Goal: Download file/media

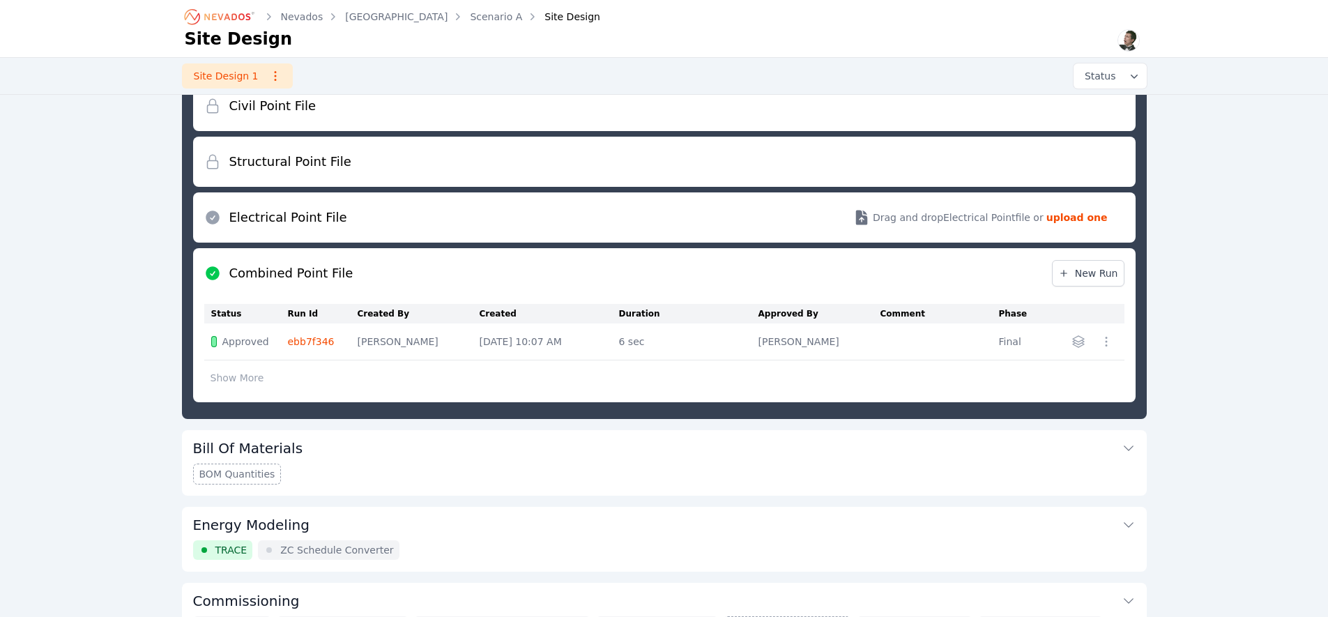
scroll to position [171, 0]
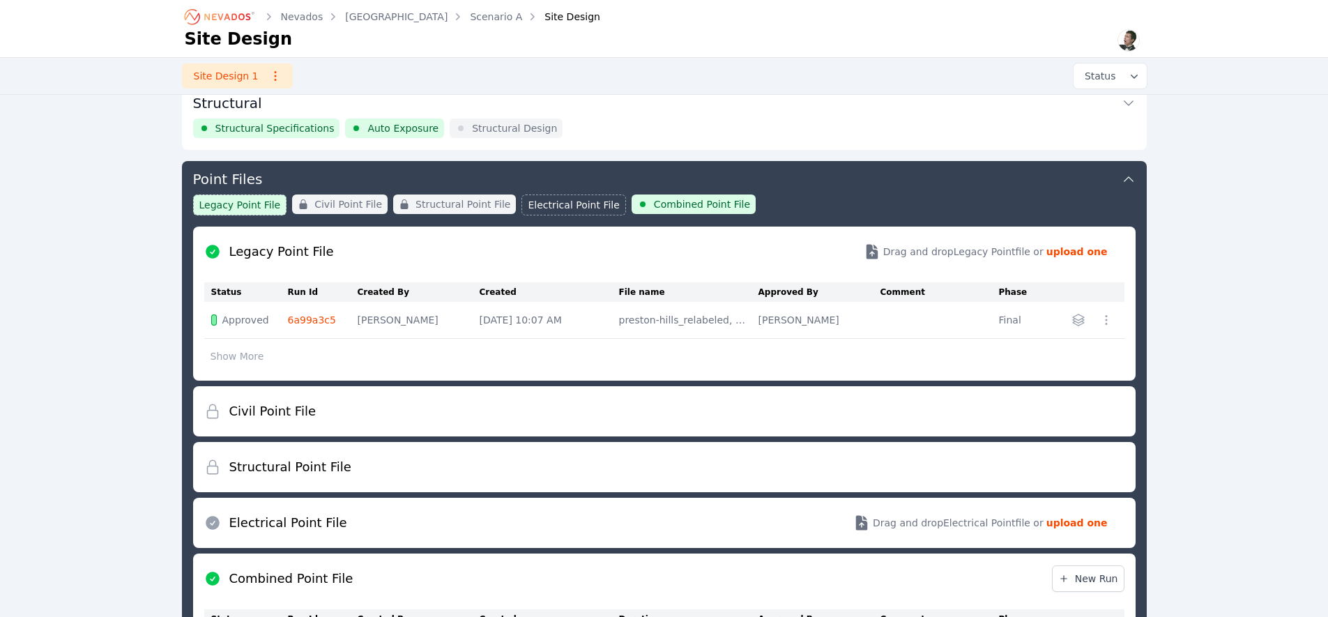
click at [216, 29] on h1 "Site Design" at bounding box center [239, 39] width 108 height 22
click at [215, 23] on icon "Breadcrumb" at bounding box center [220, 17] width 77 height 22
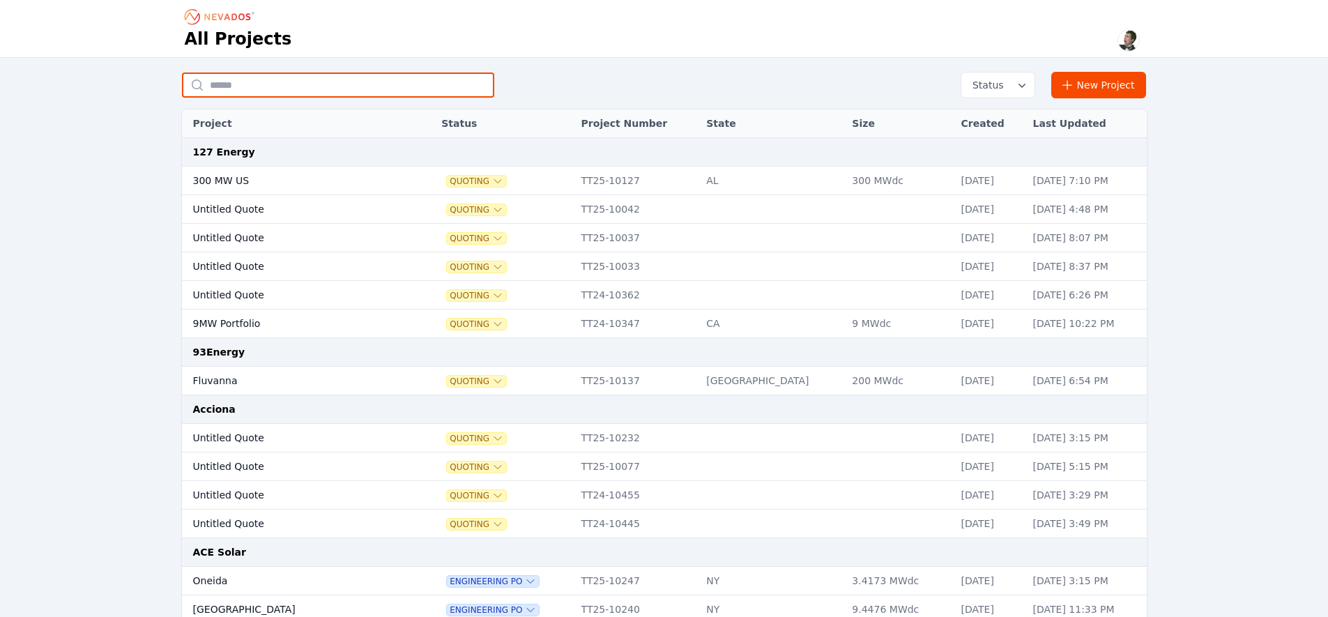
click at [252, 82] on input "text" at bounding box center [338, 85] width 312 height 25
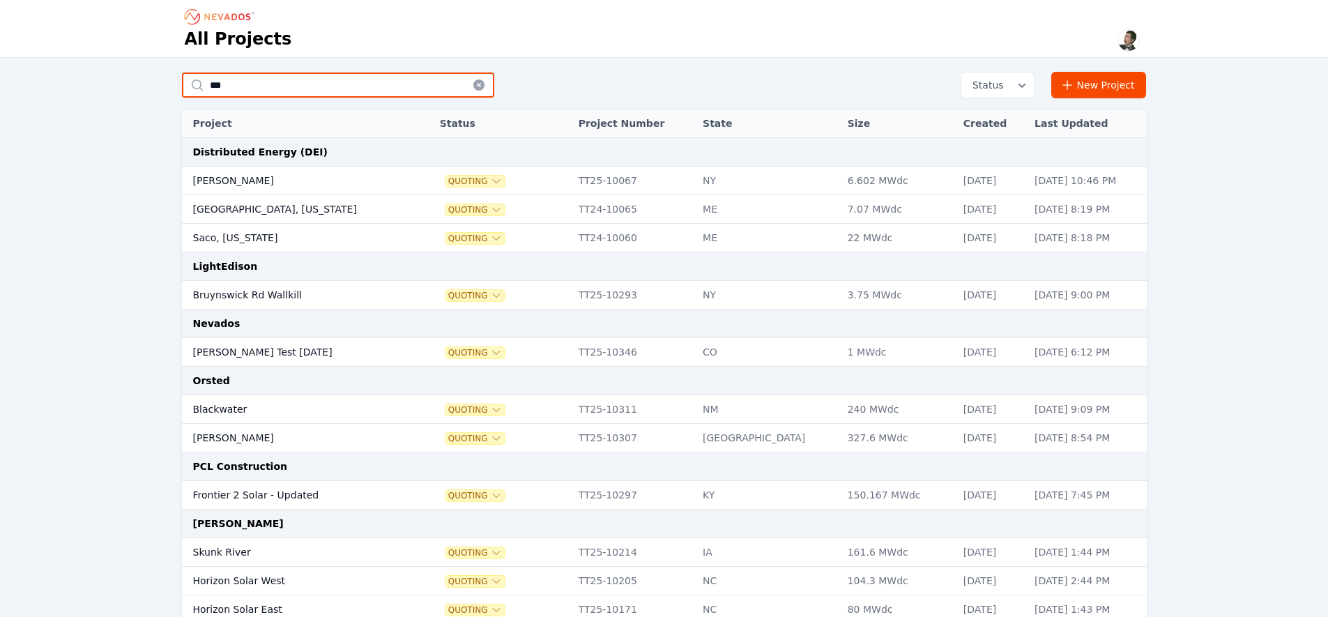
type input "***"
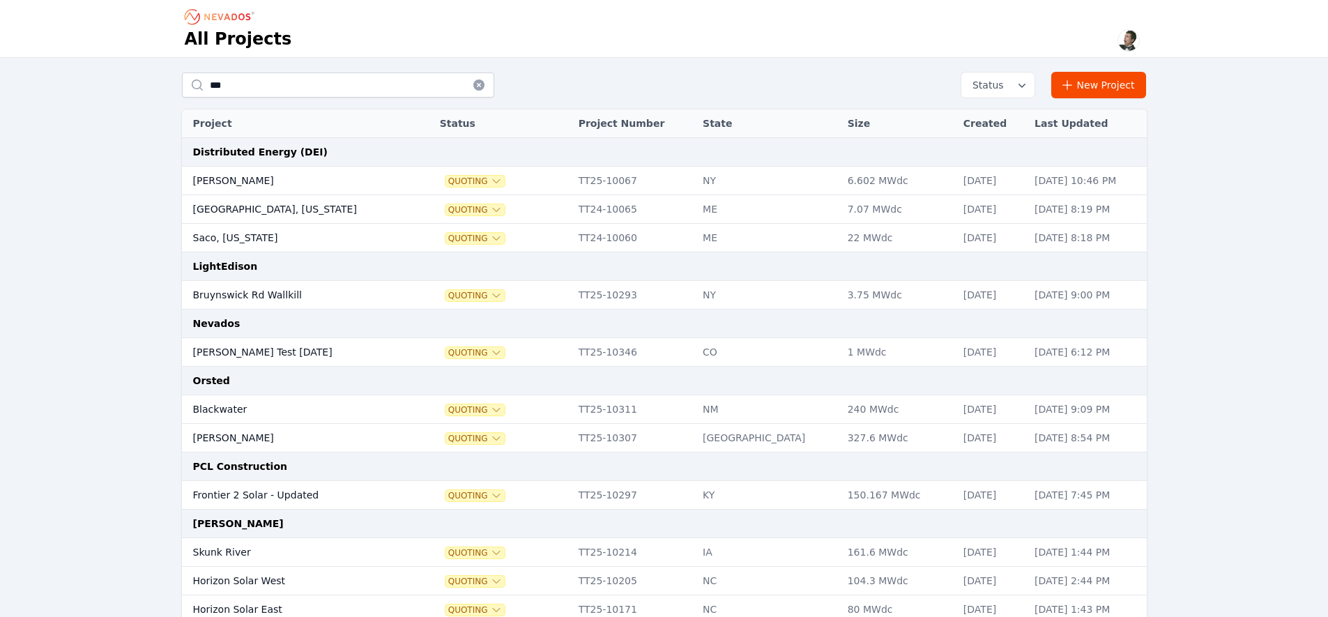
click at [368, 351] on td "Ted Test 7-23-25" at bounding box center [290, 352] width 217 height 29
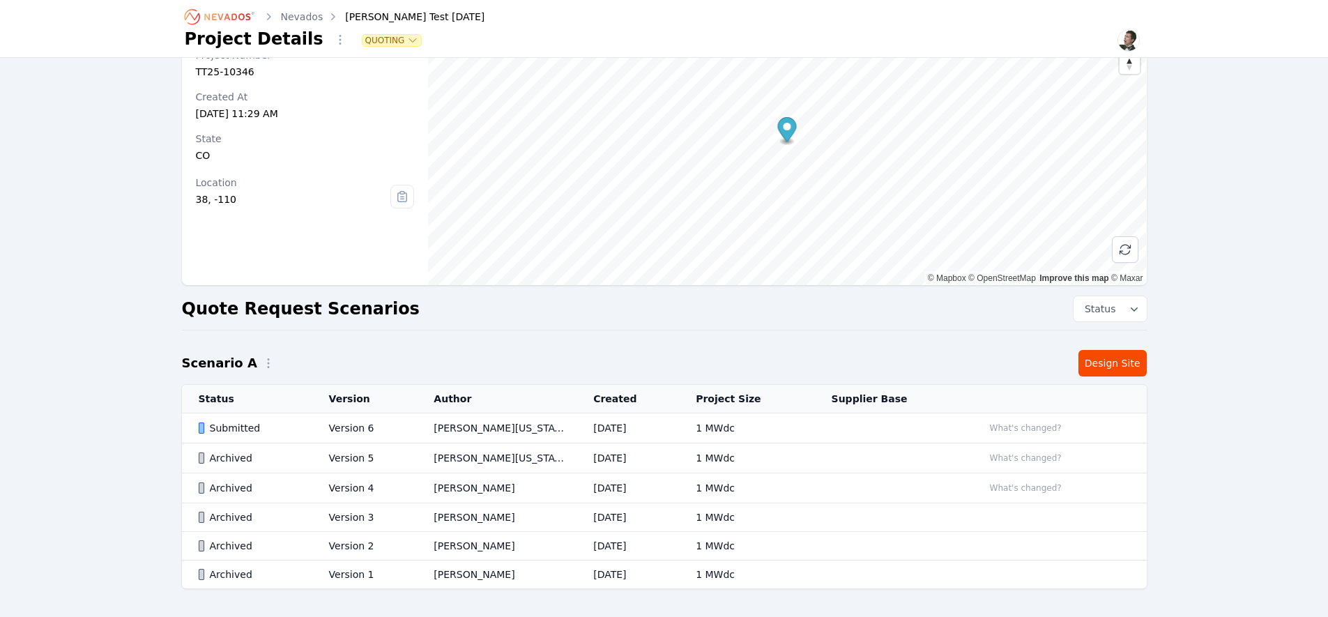
scroll to position [119, 0]
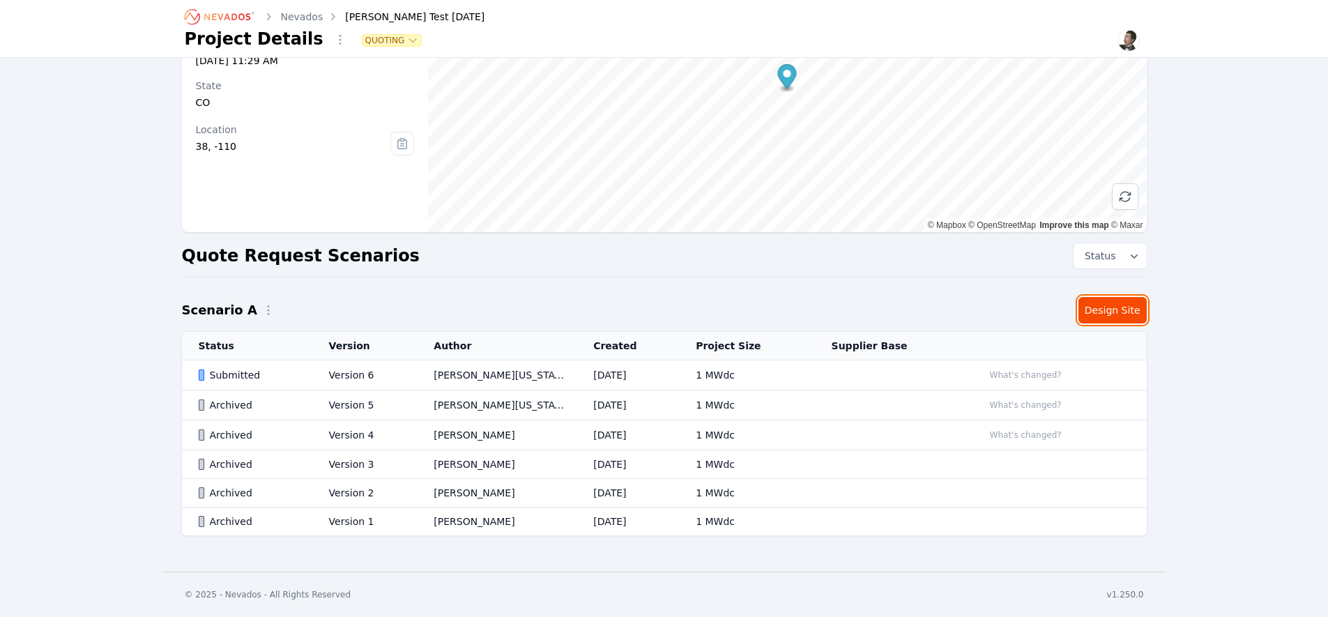
click at [1123, 317] on link "Design Site" at bounding box center [1113, 310] width 68 height 26
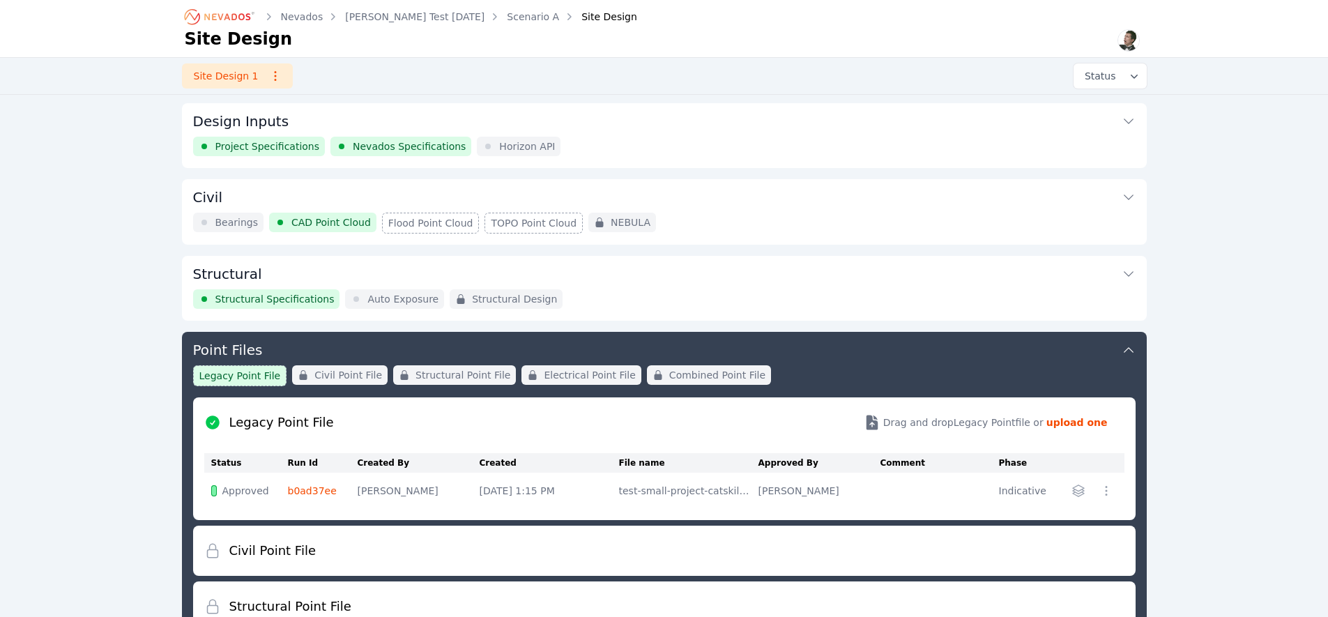
click at [208, 21] on icon "Breadcrumb" at bounding box center [220, 17] width 77 height 22
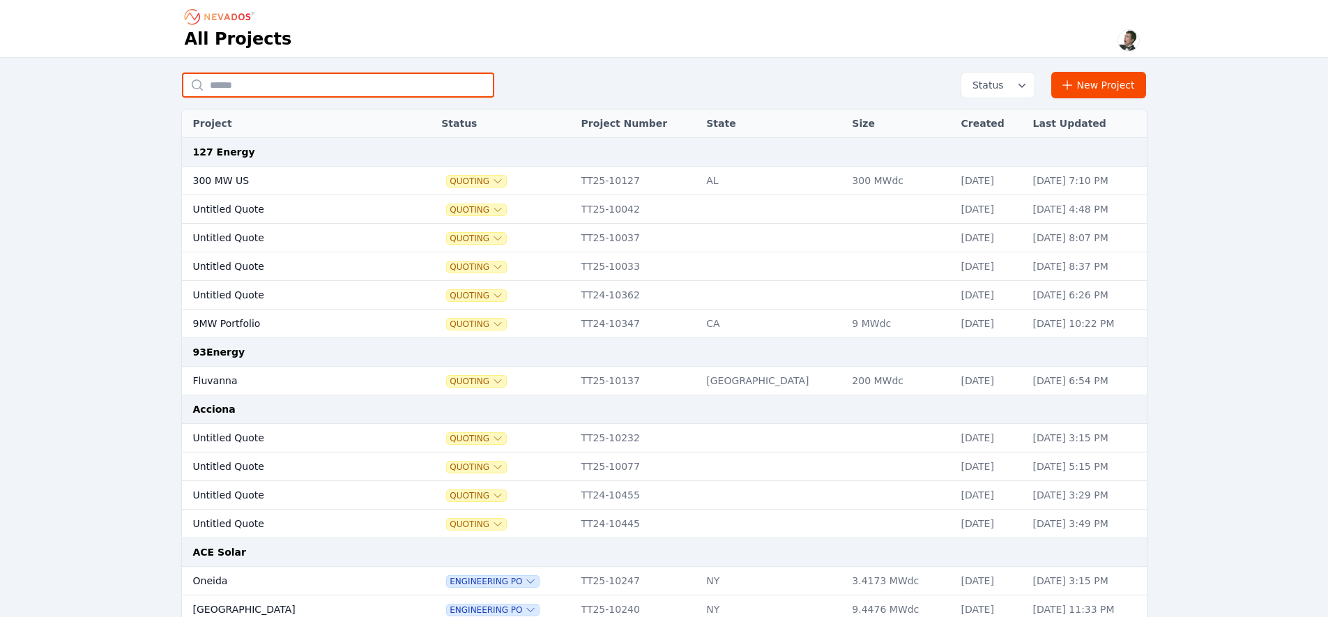
click at [273, 76] on input "text" at bounding box center [338, 85] width 312 height 25
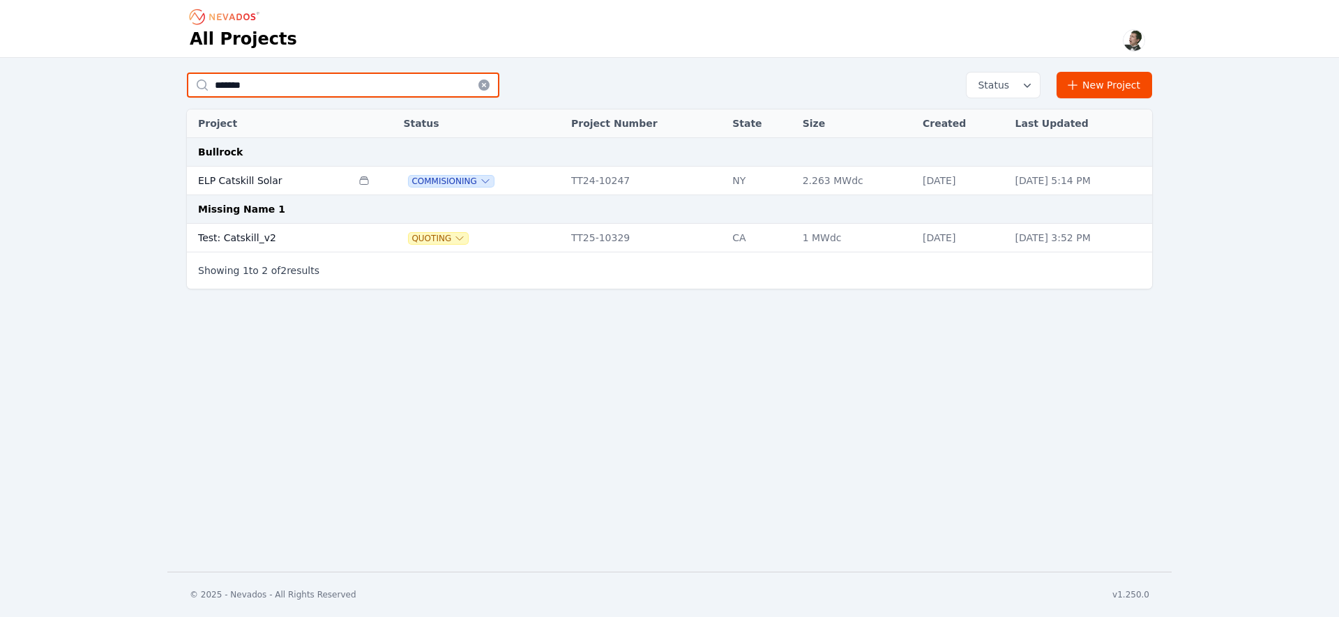
type input "*******"
click at [259, 242] on td "Test: Catskill_v2" at bounding box center [269, 238] width 165 height 29
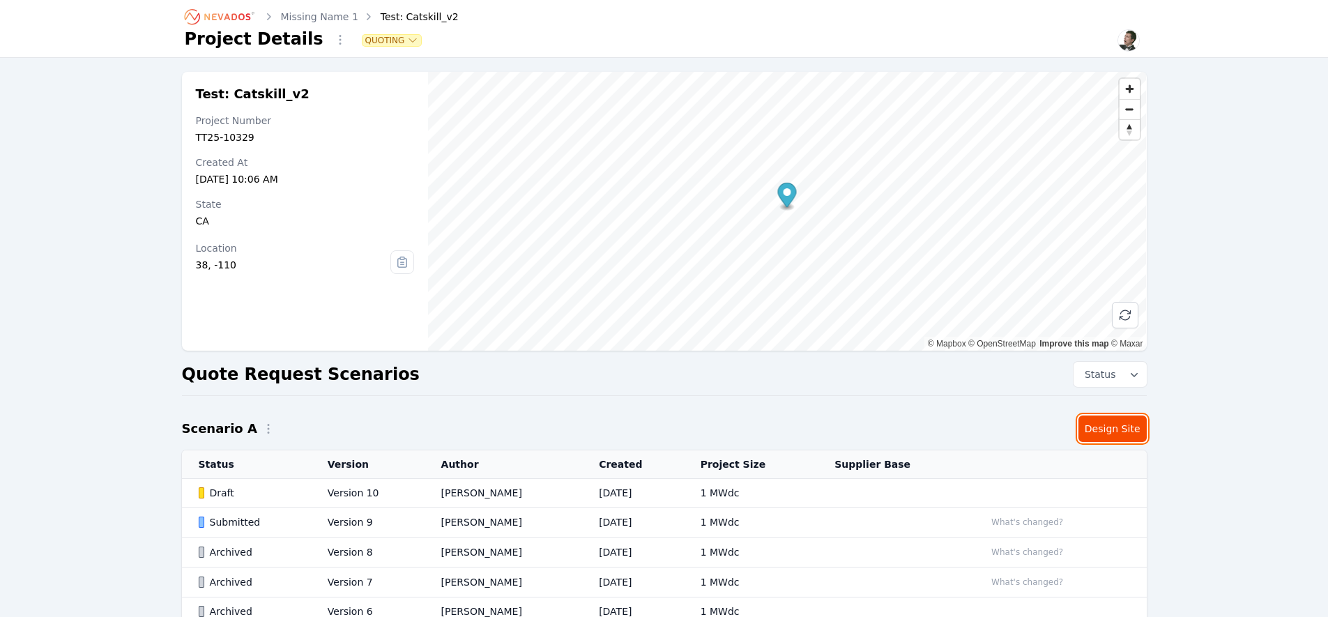
click at [1114, 431] on link "Design Site" at bounding box center [1113, 429] width 68 height 26
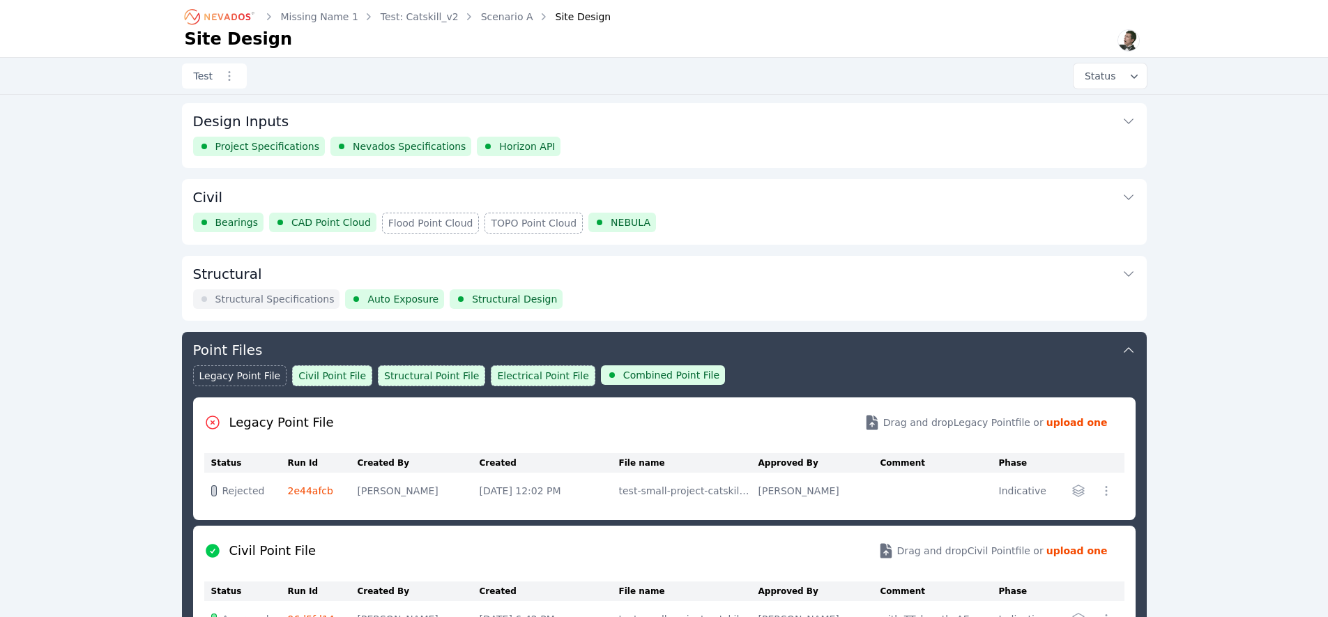
click at [220, 21] on icon "Breadcrumb" at bounding box center [220, 17] width 77 height 22
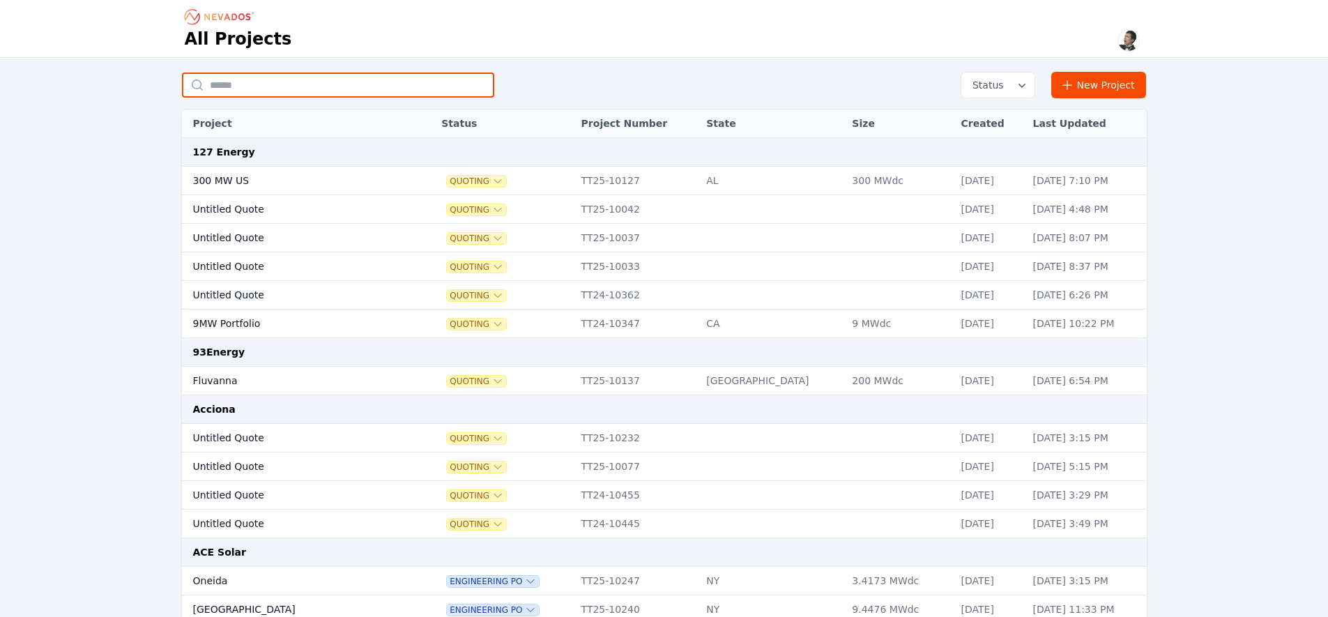
click at [294, 84] on input "text" at bounding box center [338, 85] width 312 height 25
click at [305, 76] on input "text" at bounding box center [338, 85] width 312 height 25
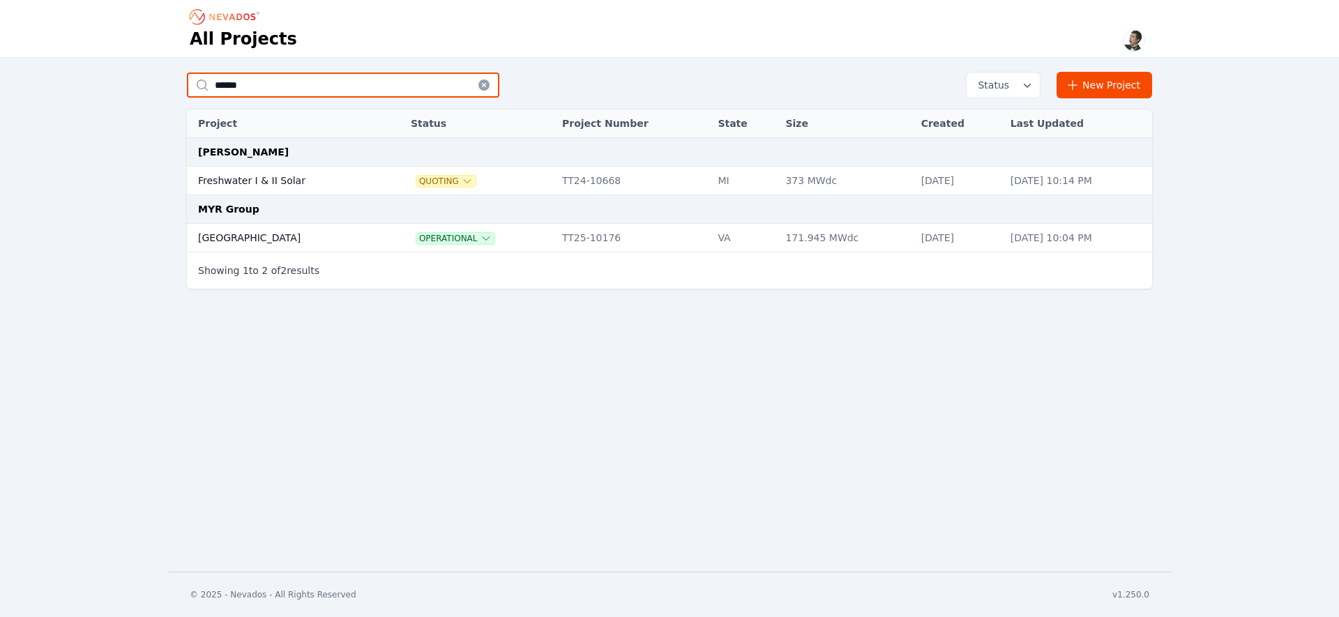
type input "******"
click at [235, 241] on td "Bartonsville" at bounding box center [284, 238] width 195 height 29
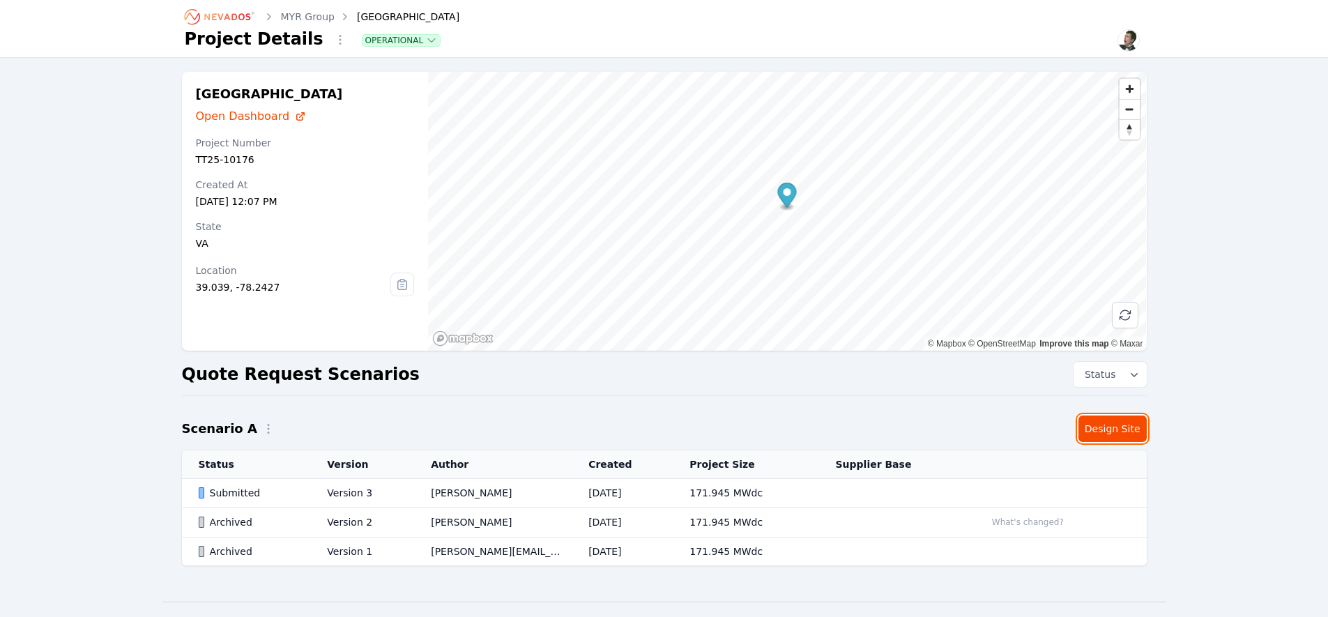
click at [1116, 433] on link "Design Site" at bounding box center [1113, 429] width 68 height 26
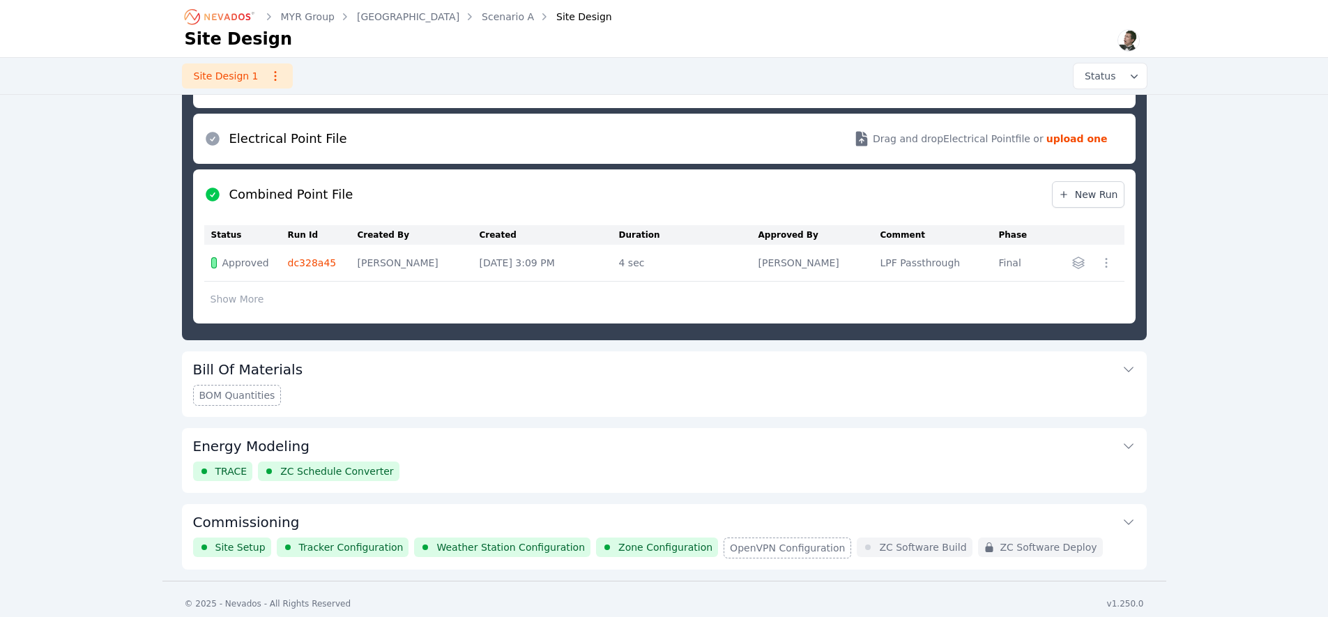
scroll to position [562, 0]
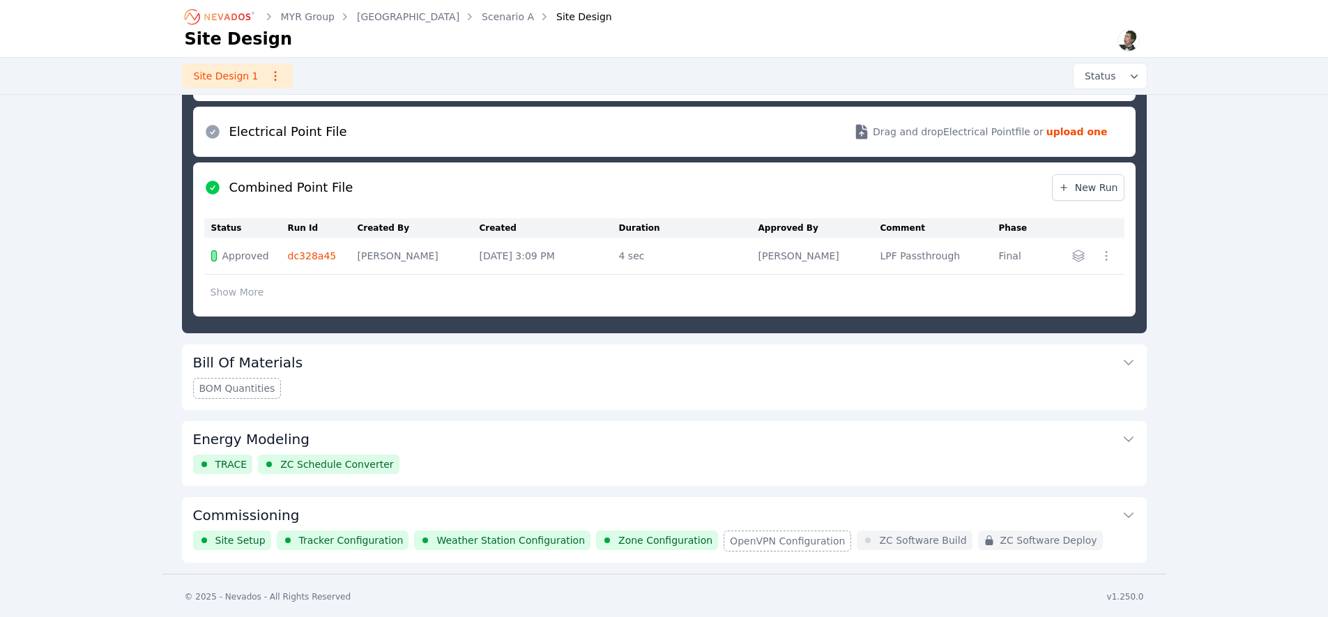
click at [550, 510] on button "Commissioning" at bounding box center [664, 513] width 943 height 33
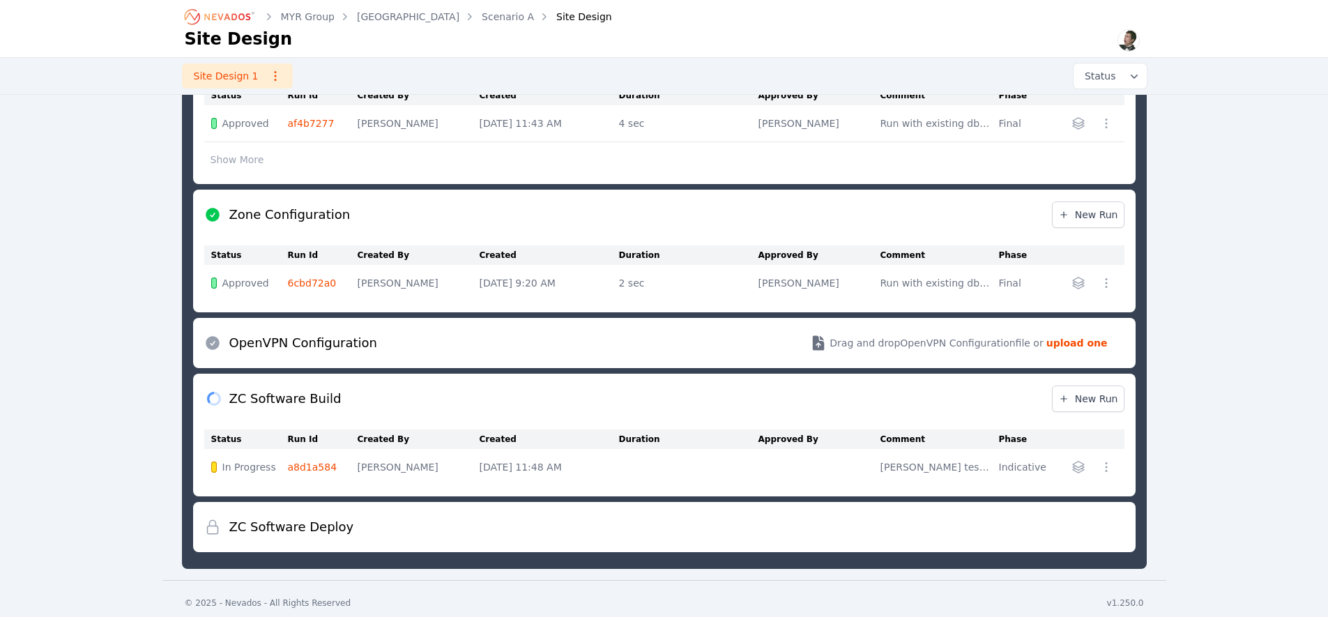
scroll to position [875, 0]
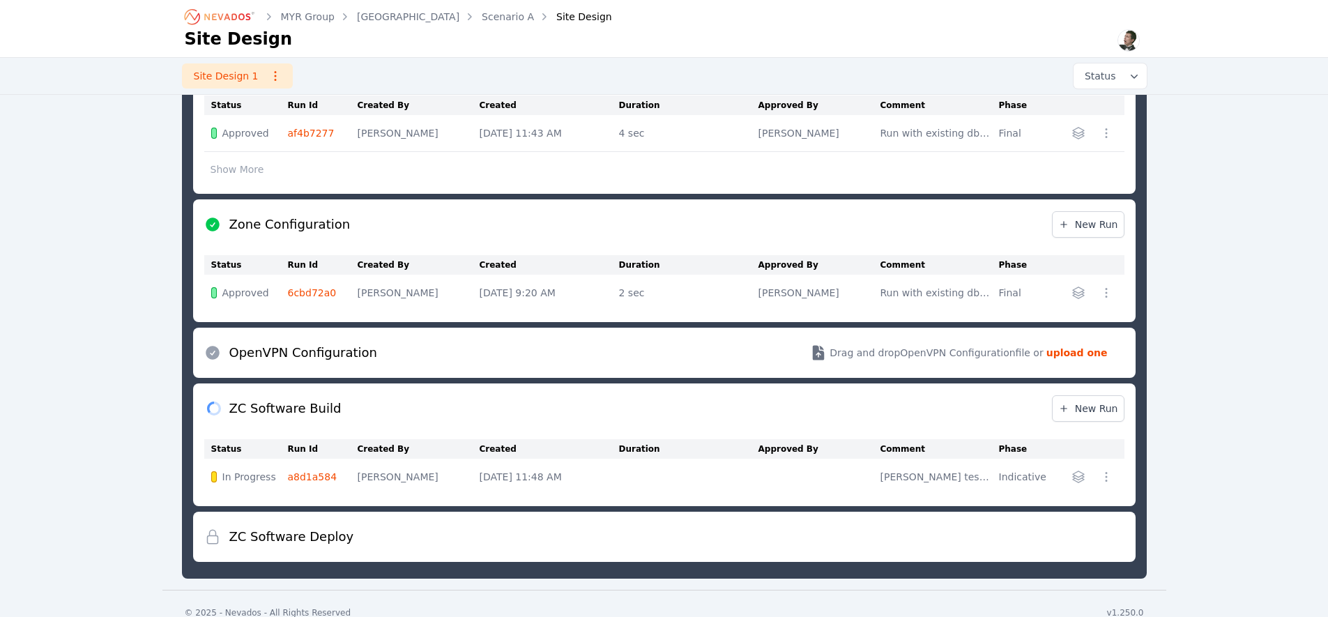
click at [314, 474] on link "a8d1a584" at bounding box center [313, 476] width 50 height 11
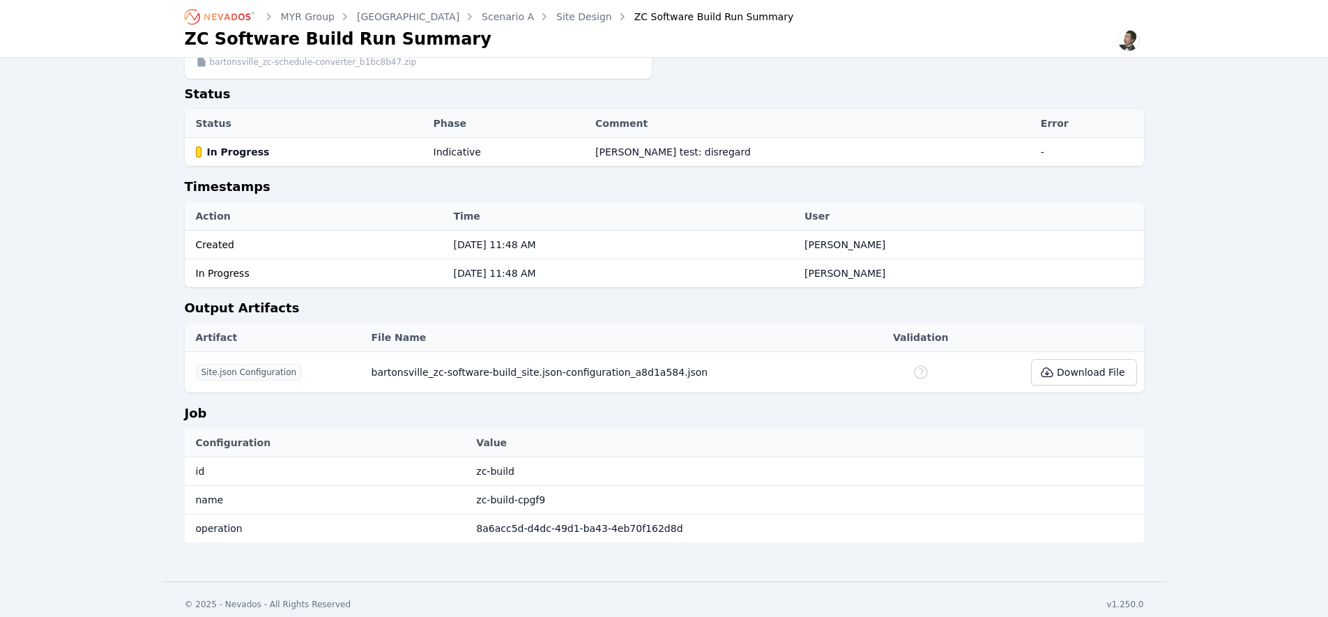
scroll to position [469, 0]
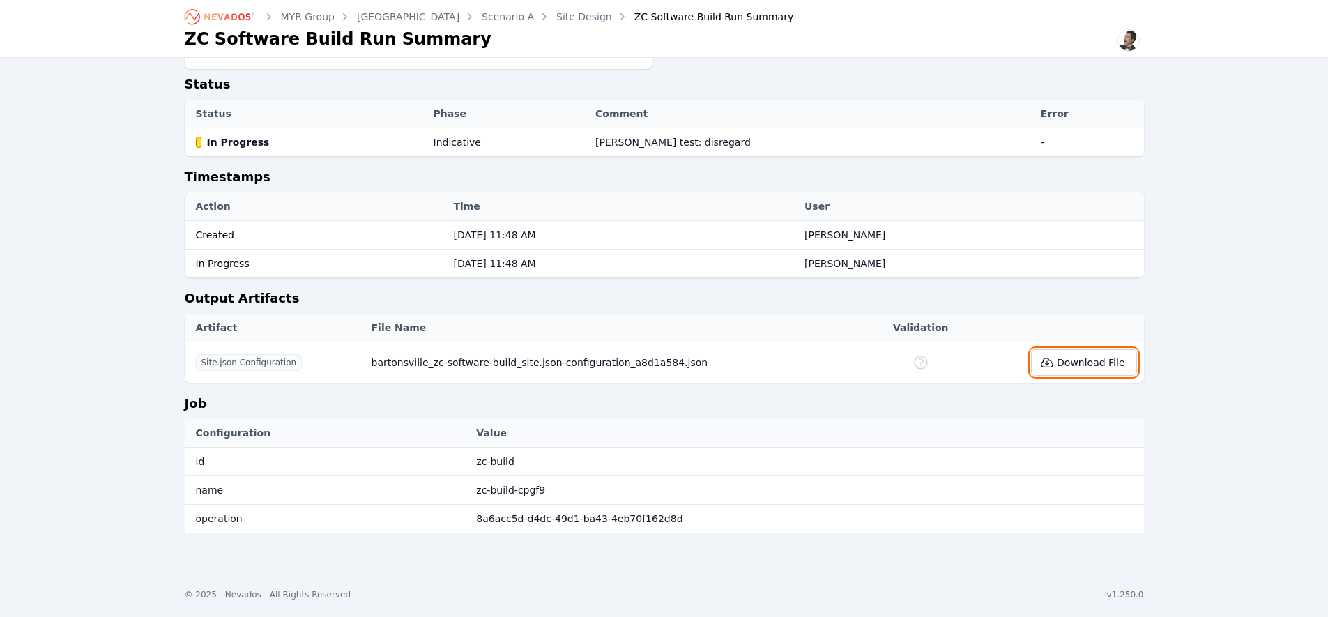
click at [1110, 367] on button "Download File" at bounding box center [1083, 362] width 105 height 26
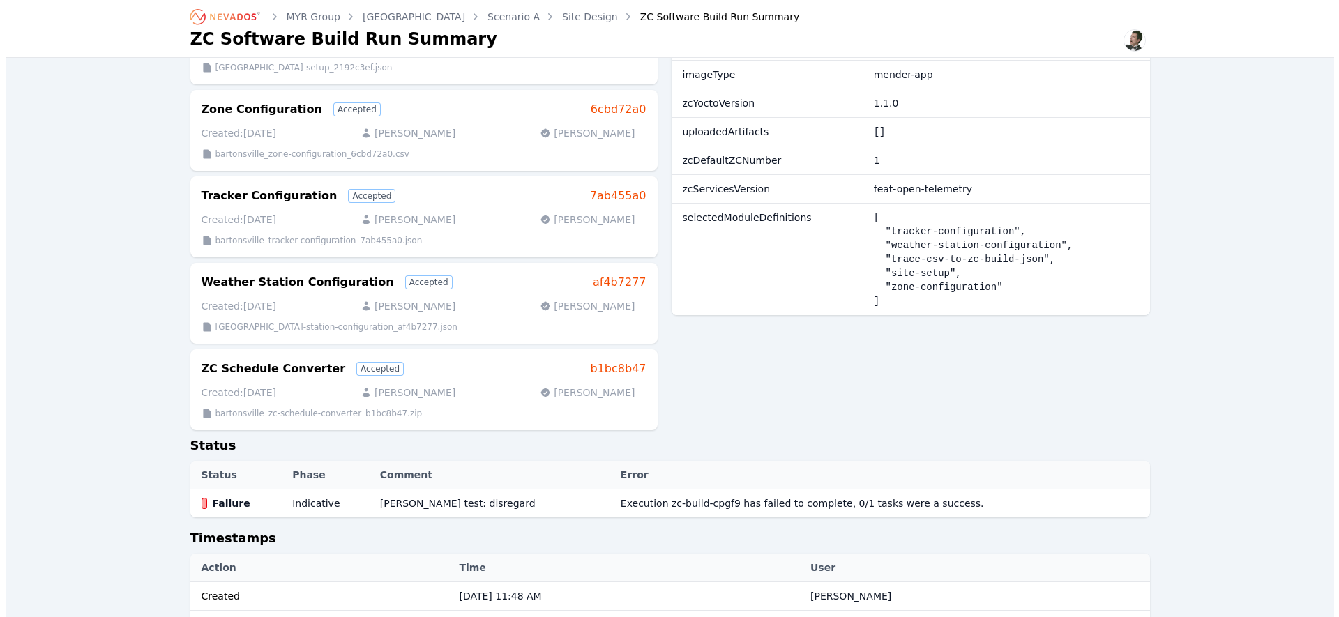
scroll to position [0, 0]
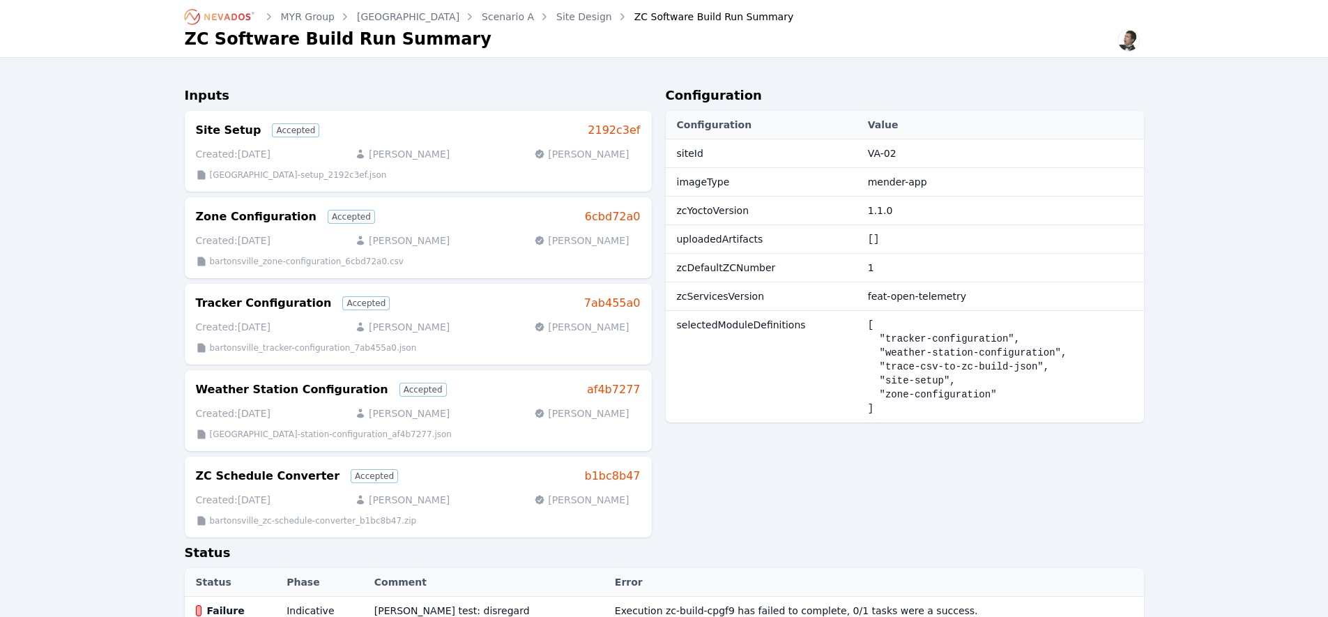
click at [218, 20] on icon "Breadcrumb" at bounding box center [220, 17] width 77 height 22
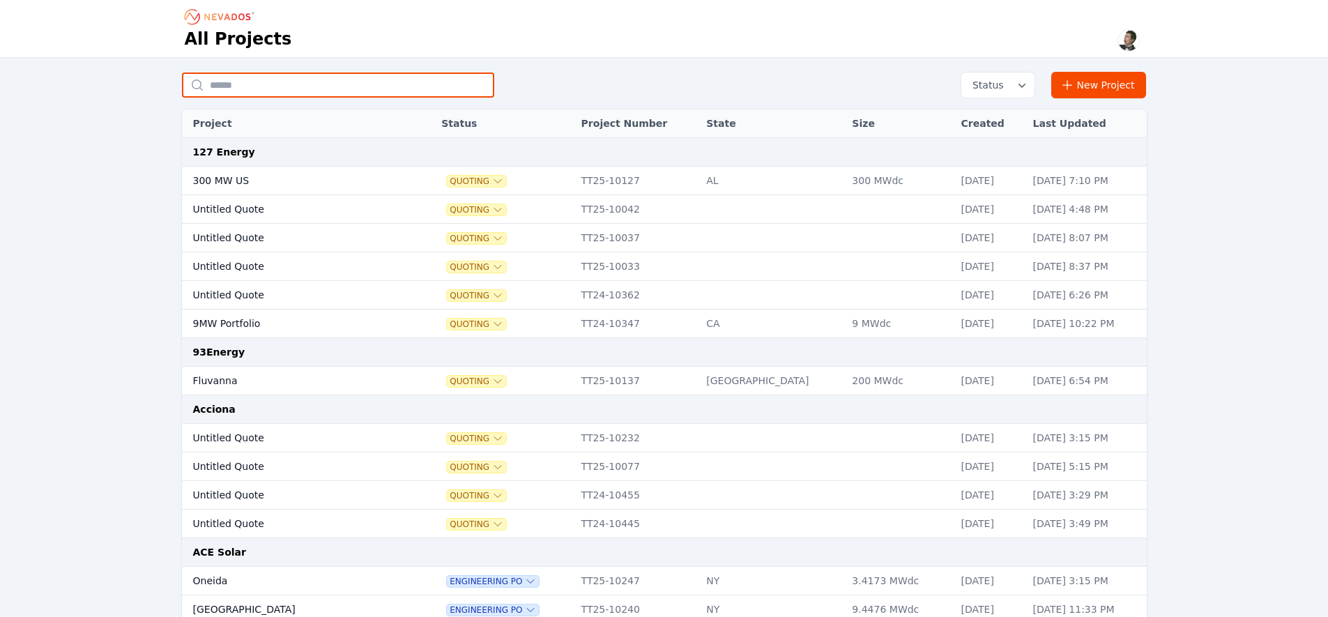
click at [326, 84] on input "text" at bounding box center [338, 85] width 312 height 25
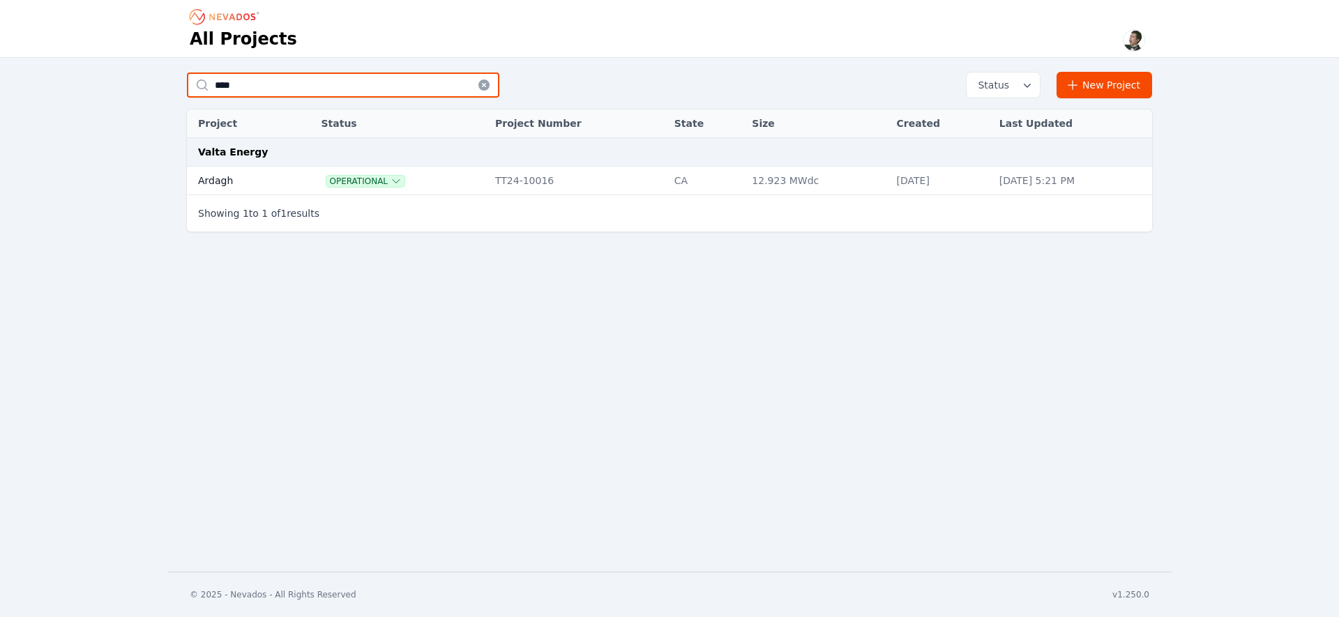
type input "****"
click at [219, 188] on td "Ardagh" at bounding box center [238, 181] width 103 height 29
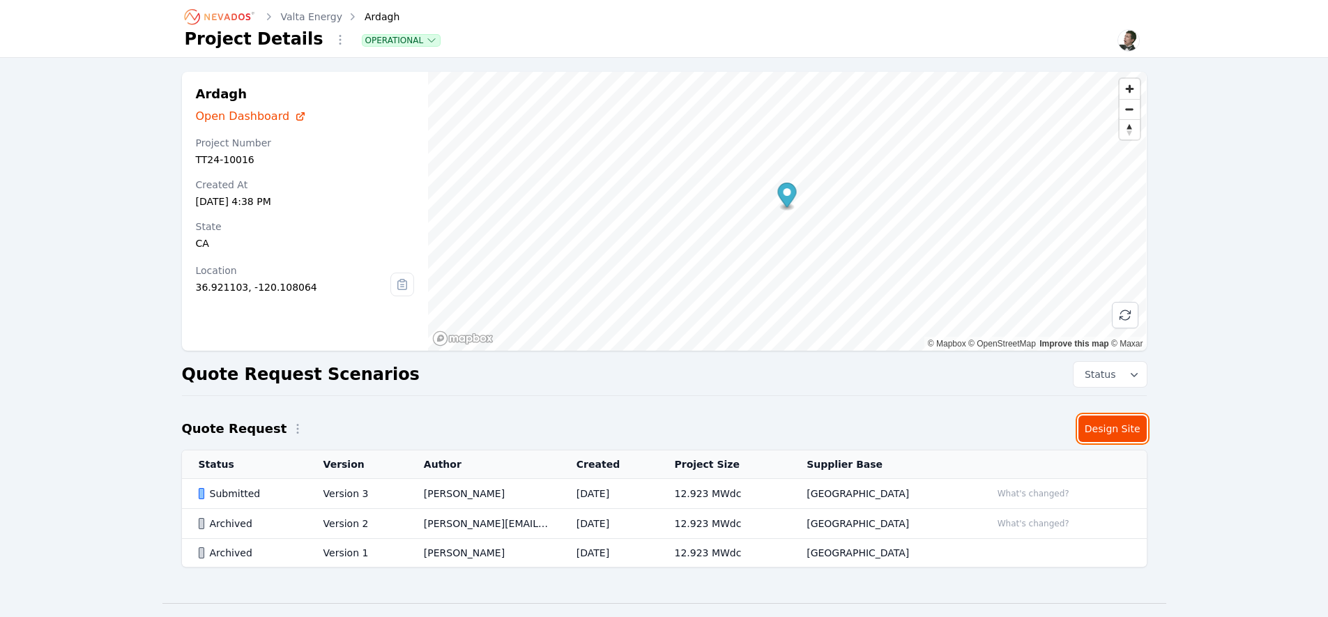
click at [1128, 427] on link "Design Site" at bounding box center [1113, 429] width 68 height 26
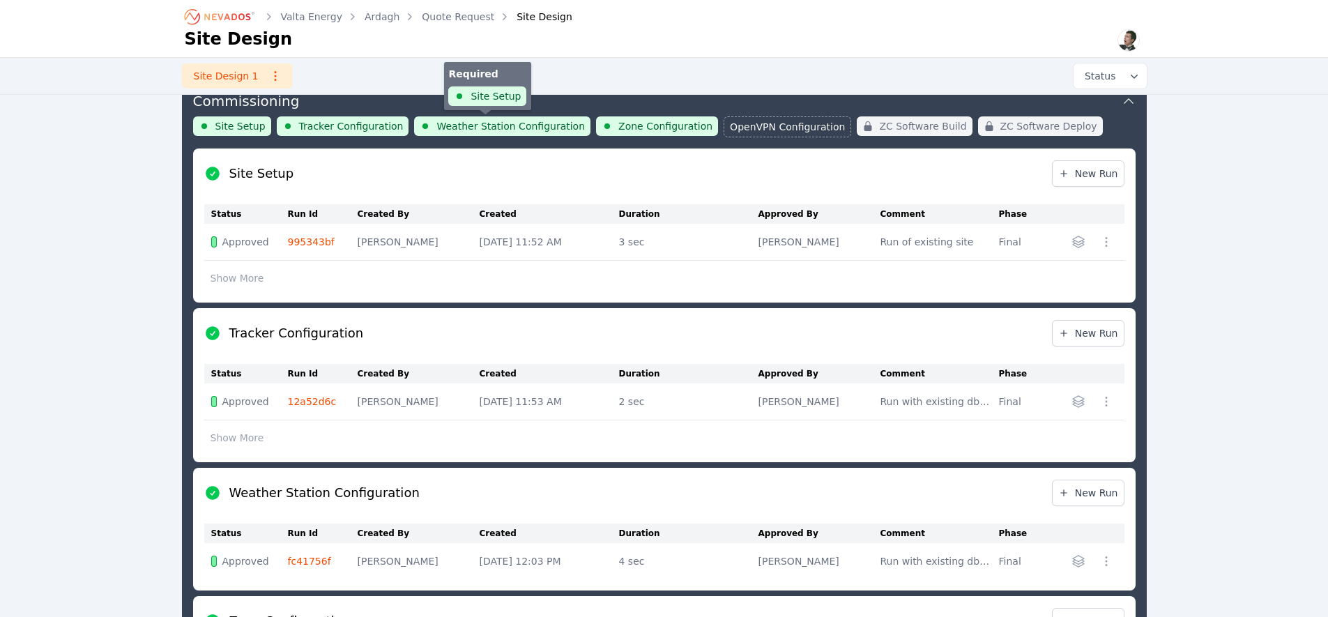
scroll to position [455, 0]
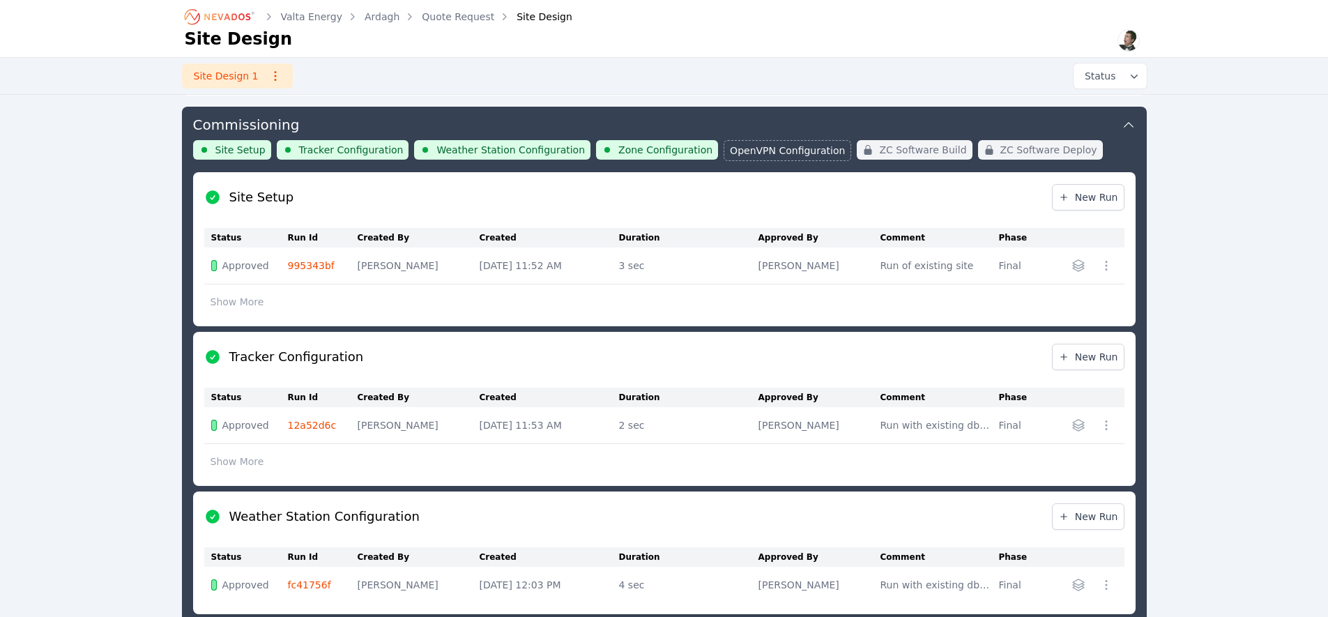
click at [222, 21] on icon "Breadcrumb" at bounding box center [220, 17] width 77 height 22
click at [228, 17] on icon "Breadcrumb" at bounding box center [227, 16] width 46 height 7
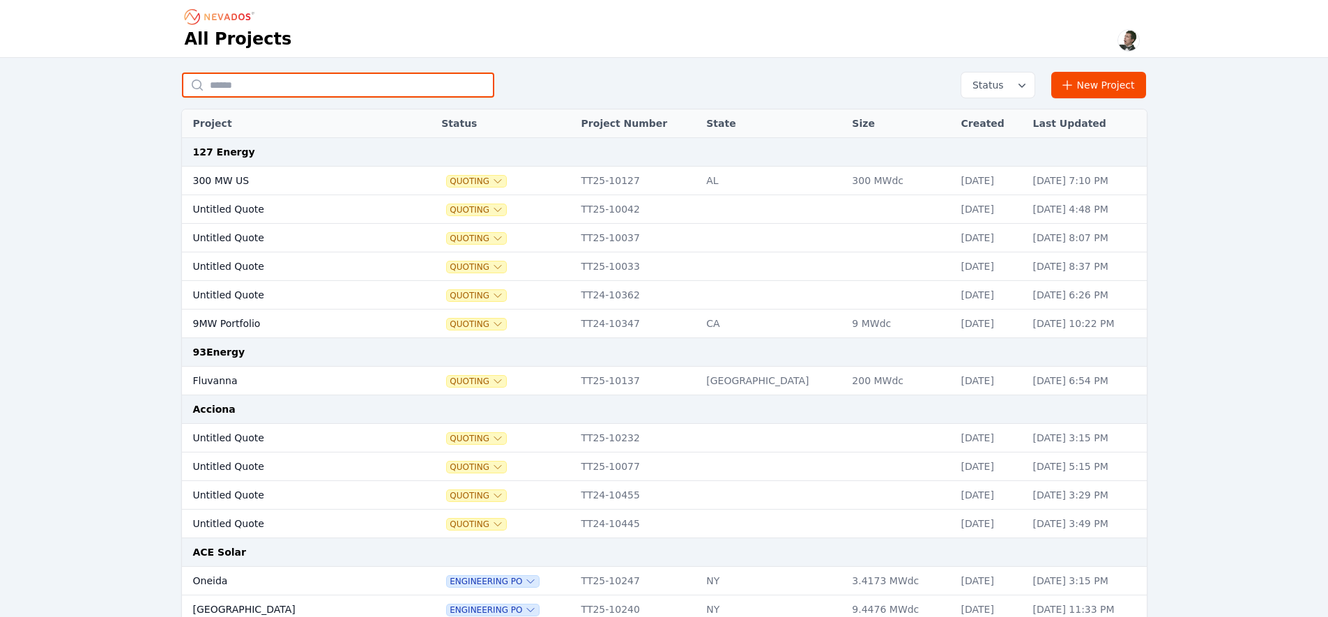
click at [337, 82] on input "text" at bounding box center [338, 85] width 312 height 25
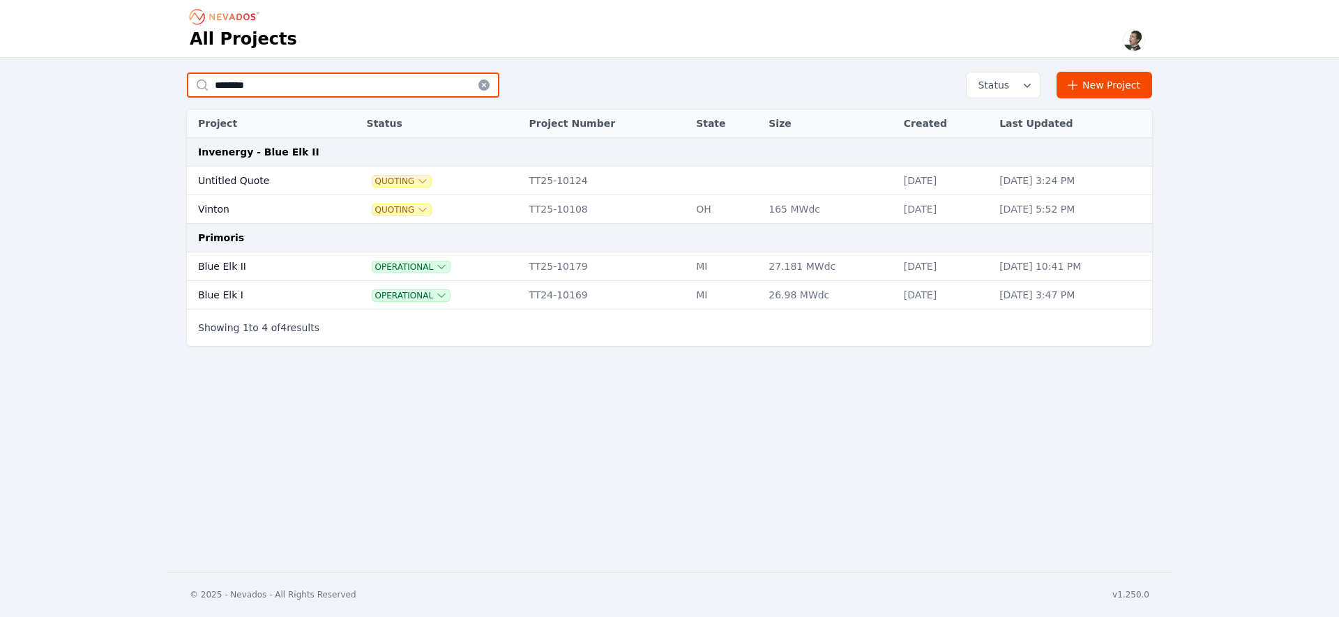
type input "********"
click at [223, 298] on td "Blue Elk I" at bounding box center [261, 295] width 149 height 29
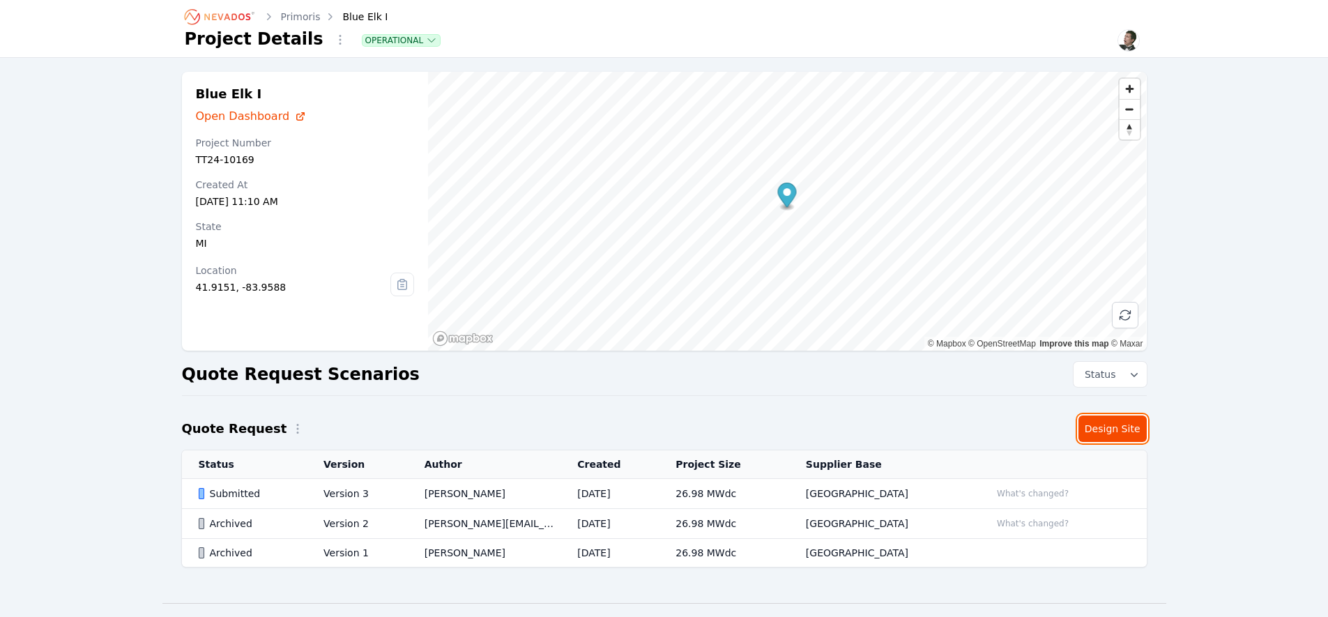
click at [1100, 425] on link "Design Site" at bounding box center [1113, 429] width 68 height 26
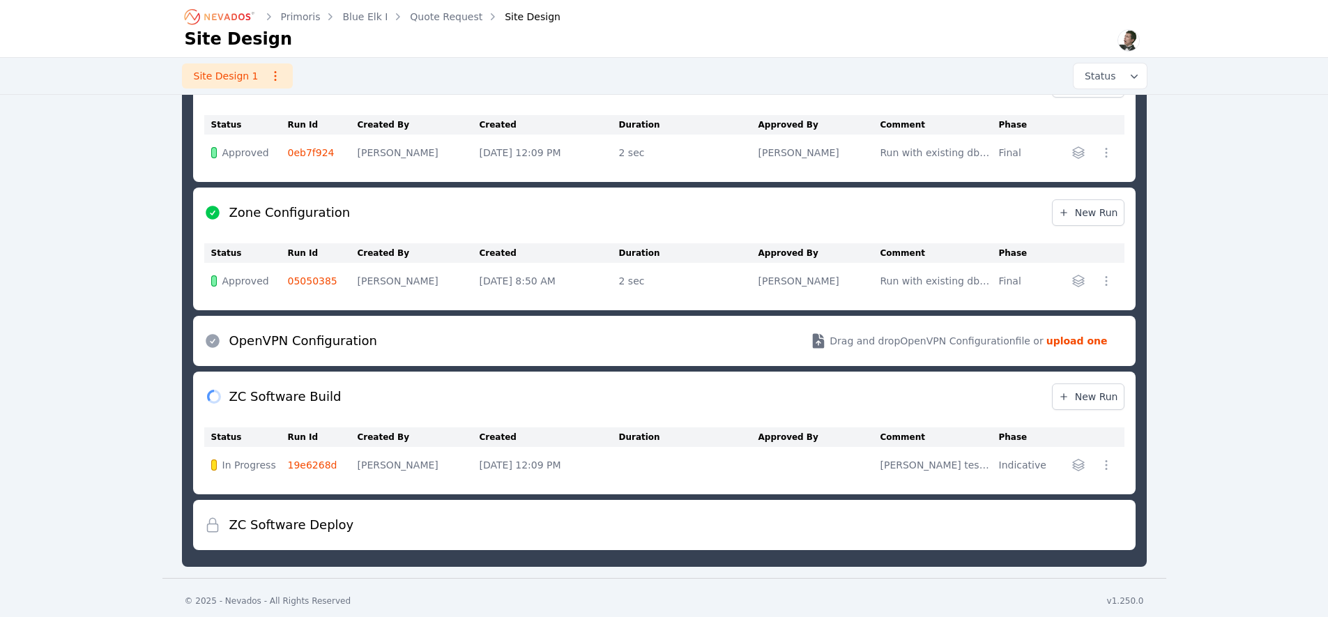
scroll to position [828, 0]
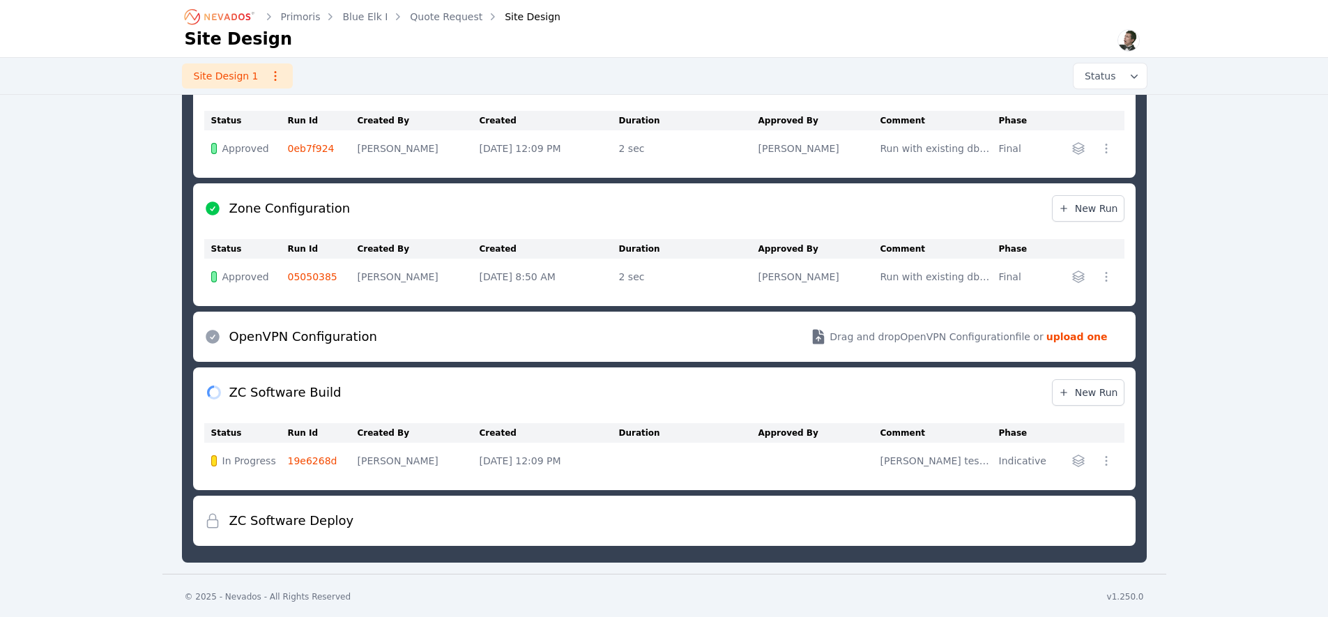
click at [315, 460] on link "19e6268d" at bounding box center [313, 460] width 50 height 11
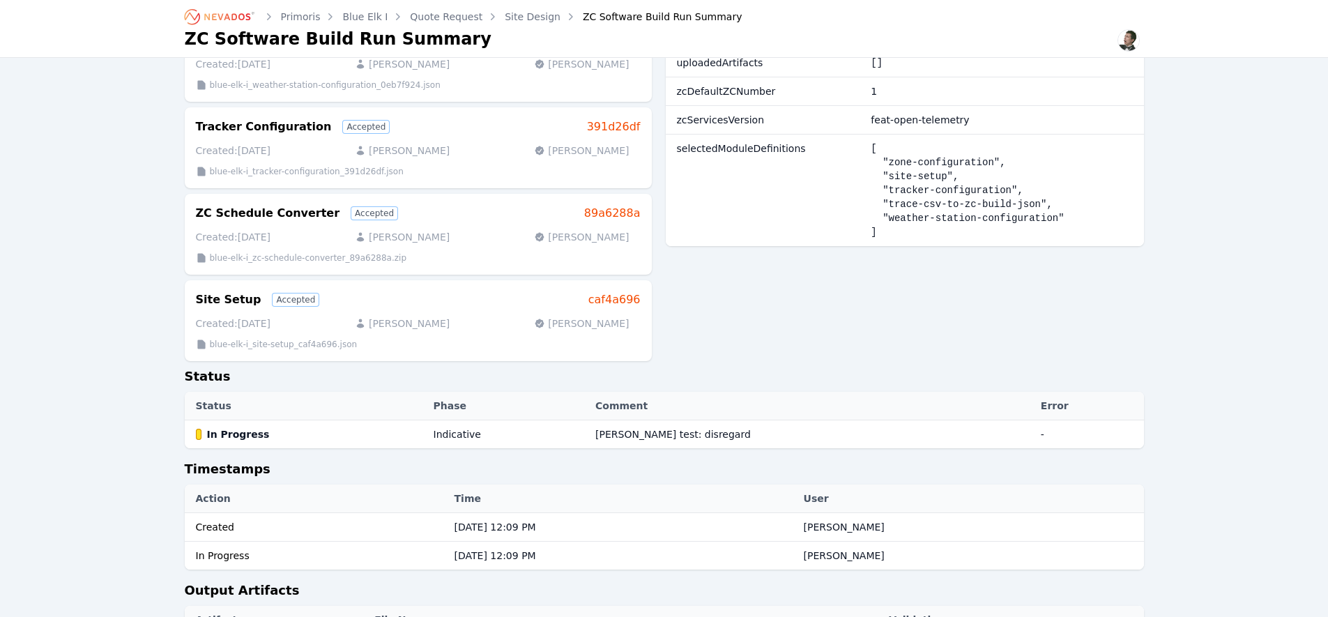
scroll to position [415, 0]
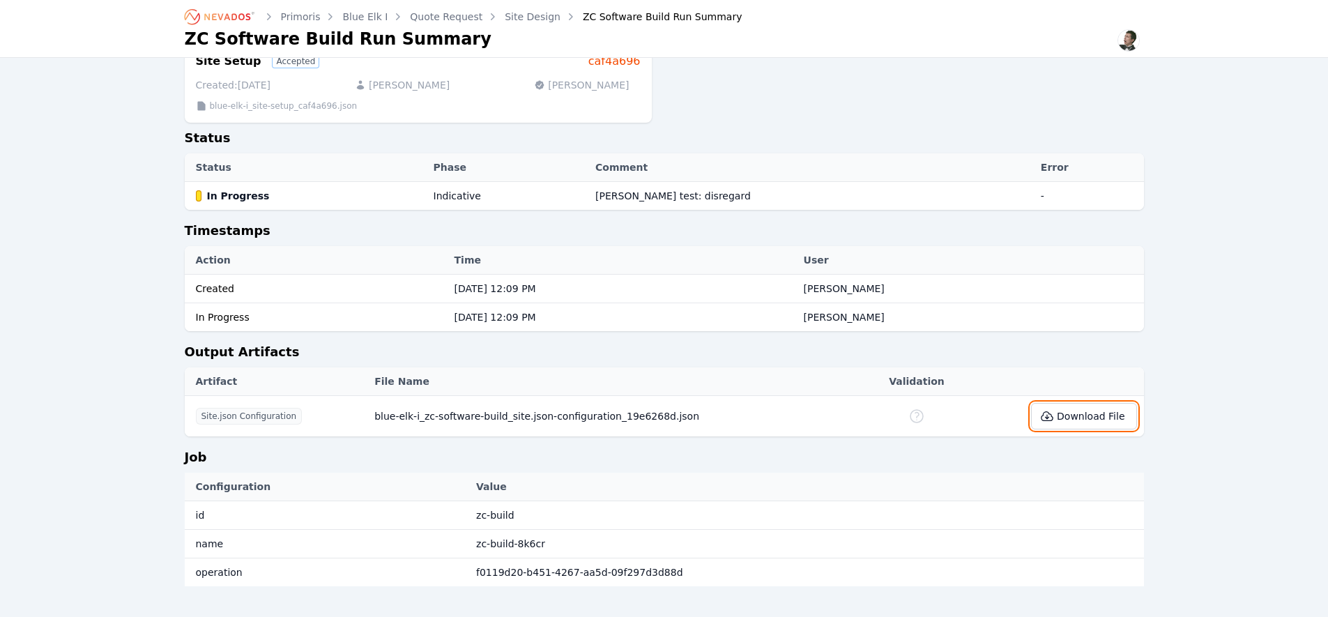
click at [1067, 421] on button "Download File" at bounding box center [1083, 416] width 105 height 26
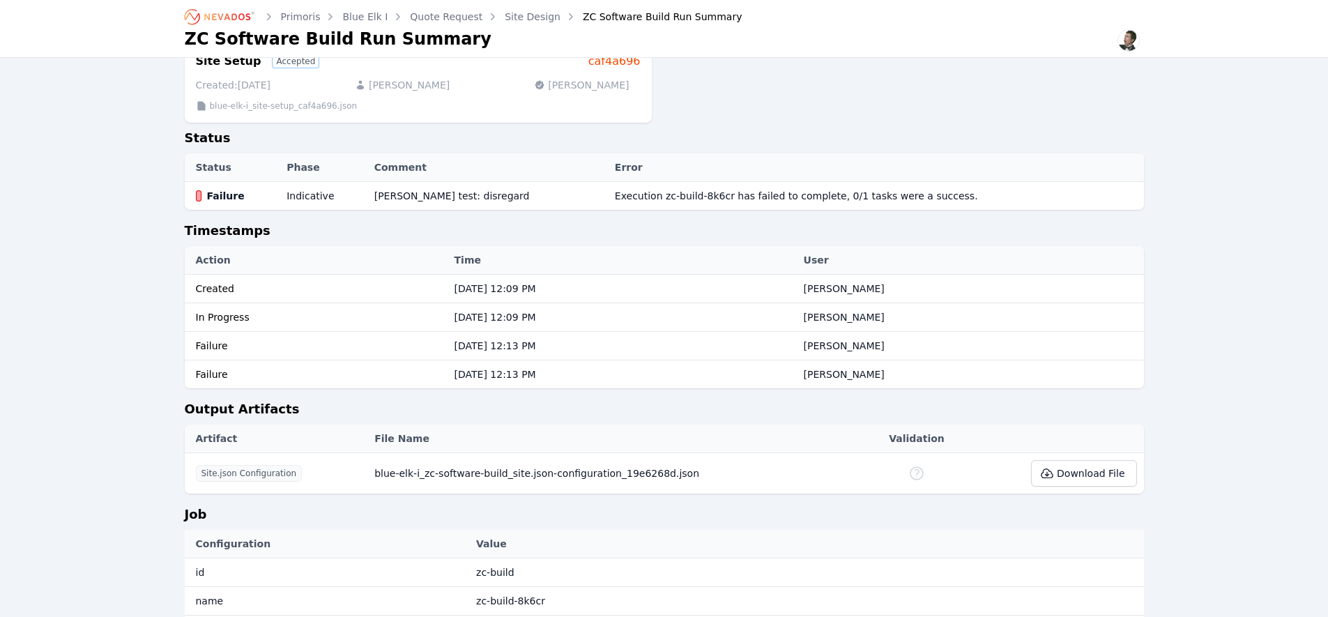
click at [229, 19] on icon "Breadcrumb" at bounding box center [220, 17] width 77 height 22
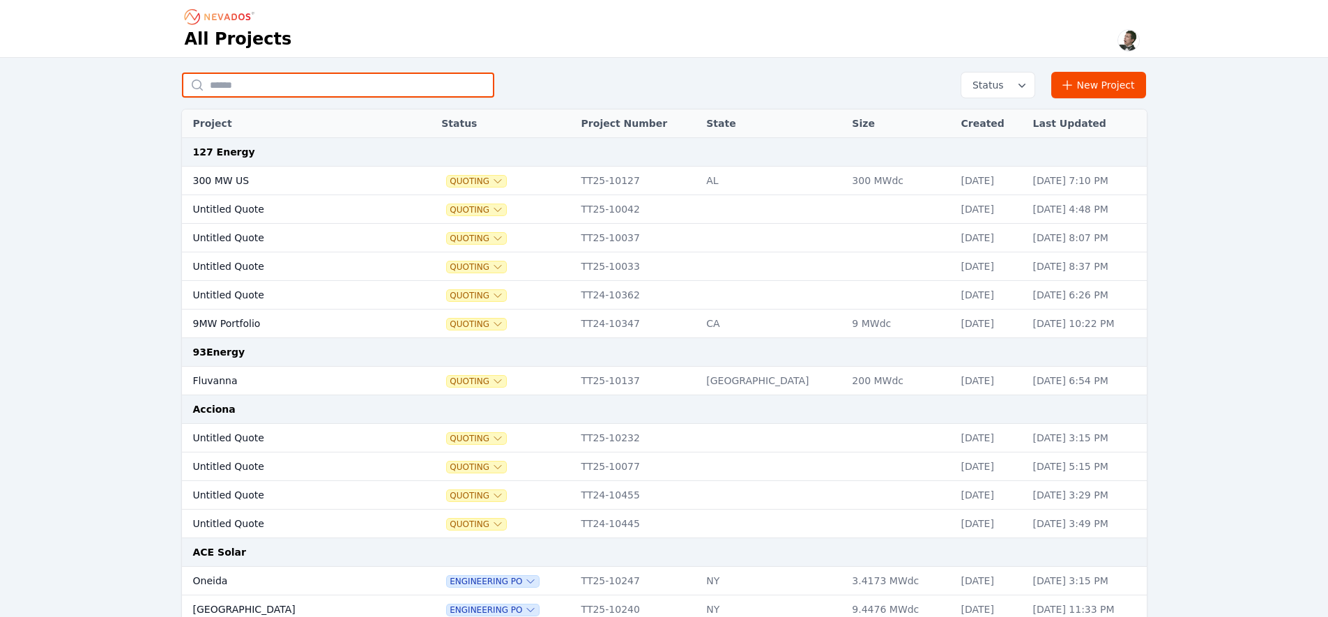
click at [266, 82] on input "text" at bounding box center [338, 85] width 312 height 25
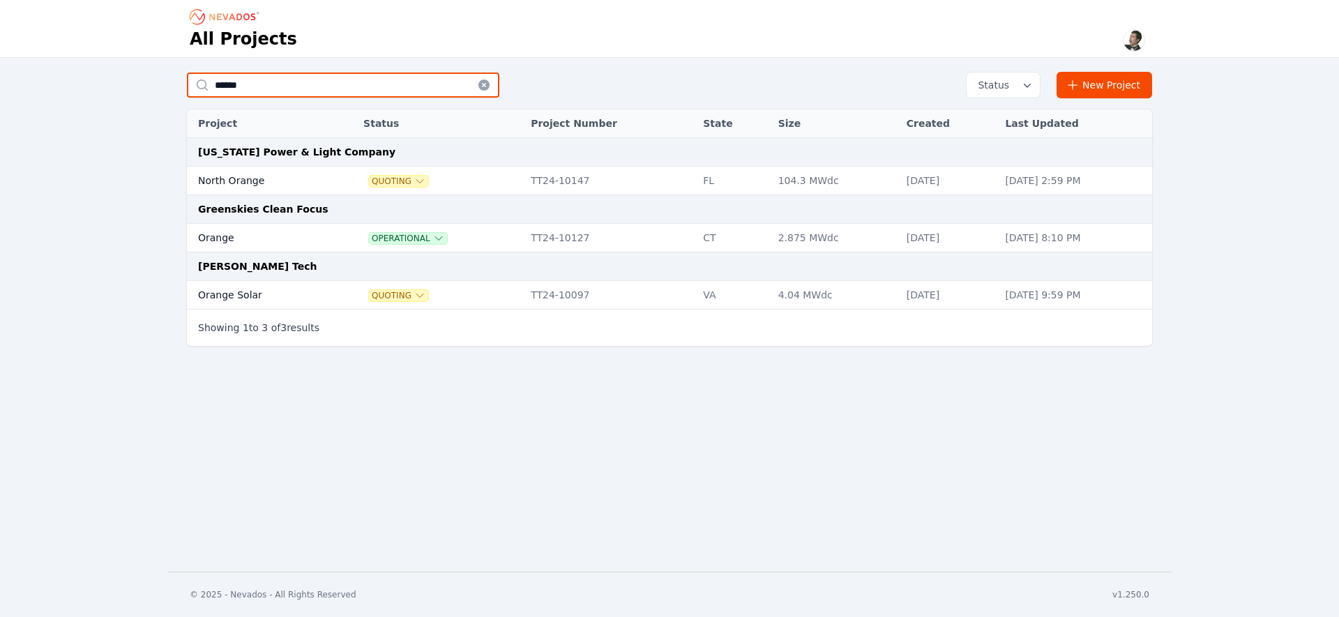
type input "******"
click at [206, 236] on td "Orange" at bounding box center [260, 238] width 146 height 29
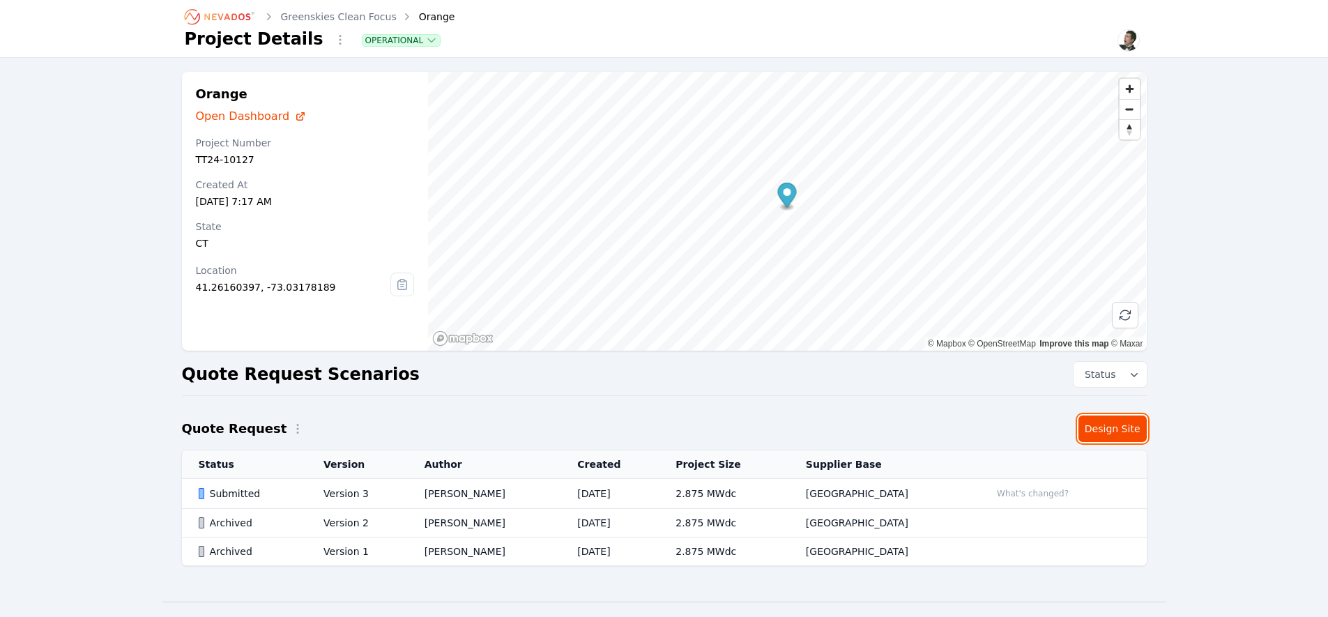
click at [1103, 429] on link "Design Site" at bounding box center [1113, 429] width 68 height 26
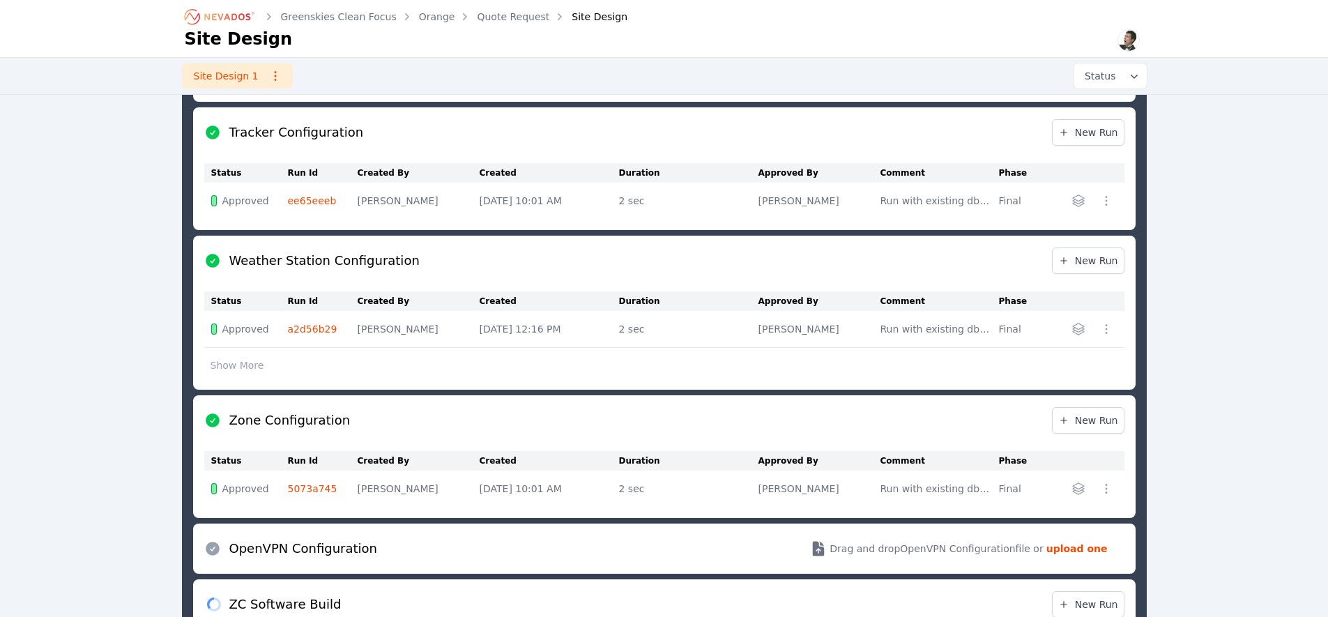
scroll to position [891, 0]
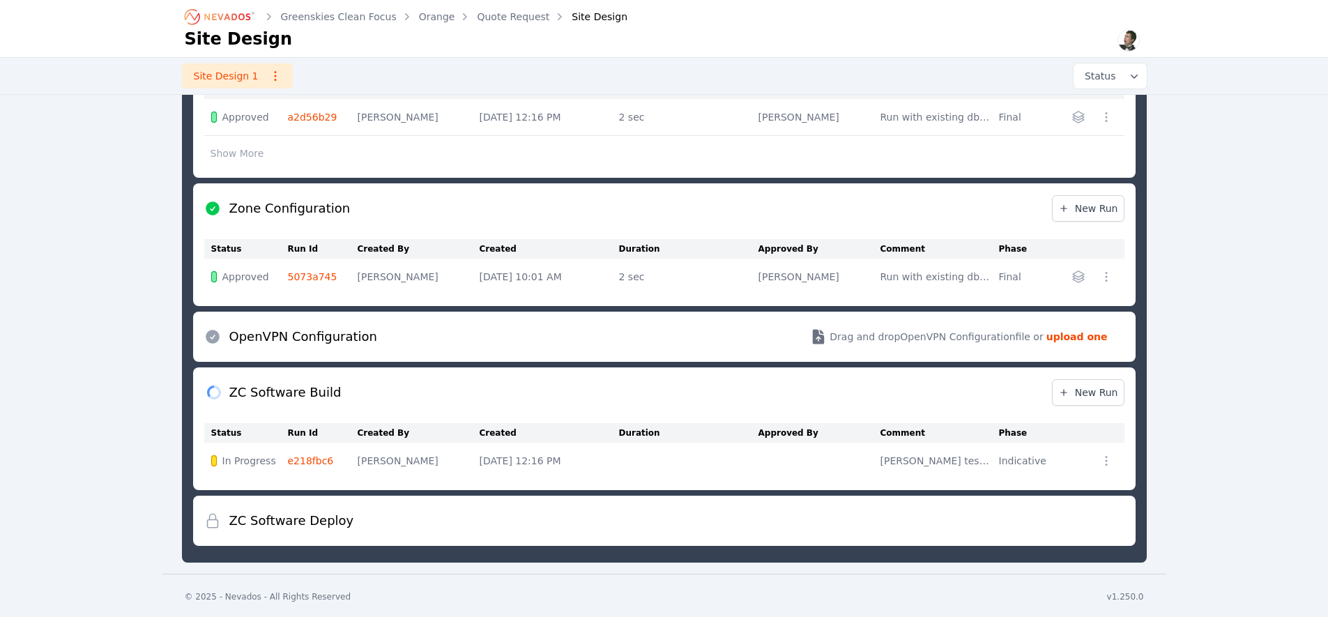
click at [305, 462] on link "e218fbc6" at bounding box center [311, 460] width 46 height 11
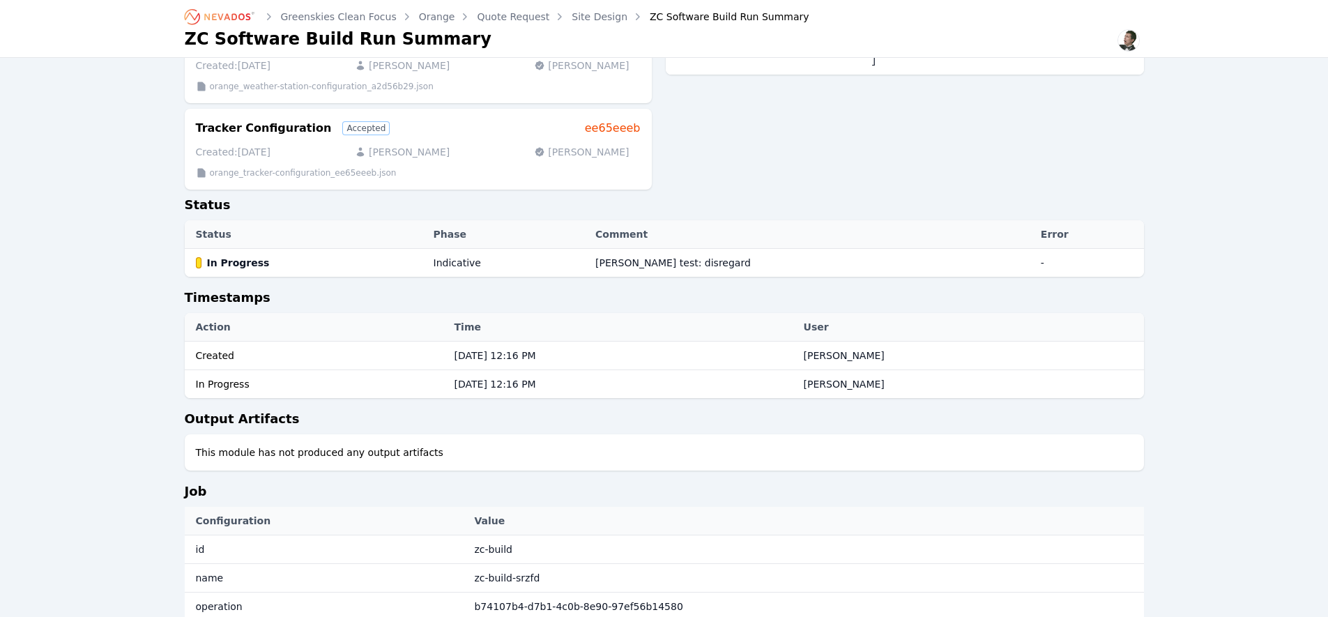
scroll to position [436, 0]
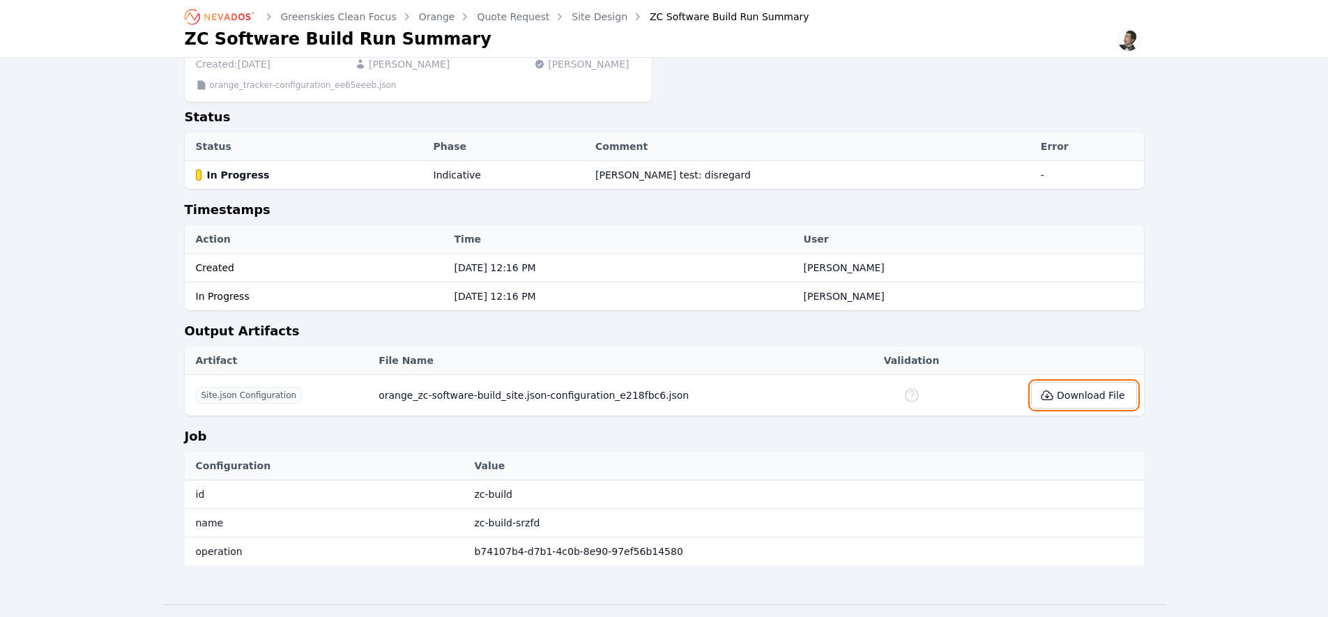
click at [1076, 394] on button "Download File" at bounding box center [1083, 395] width 105 height 26
